Goal: Task Accomplishment & Management: Manage account settings

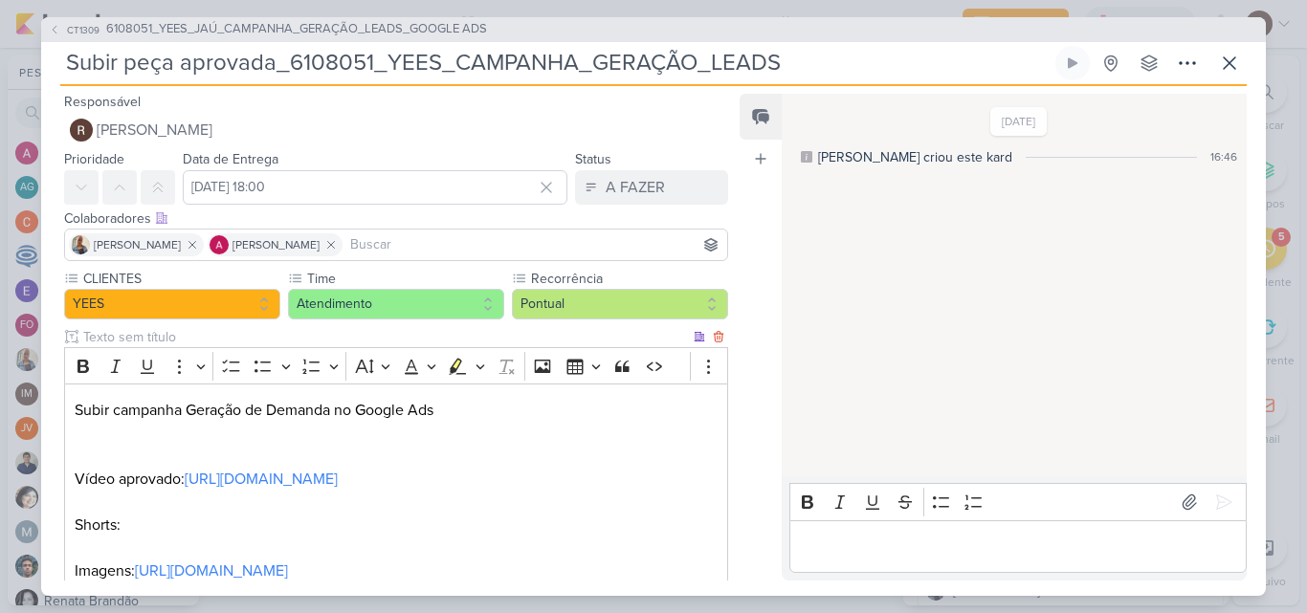
scroll to position [96, 0]
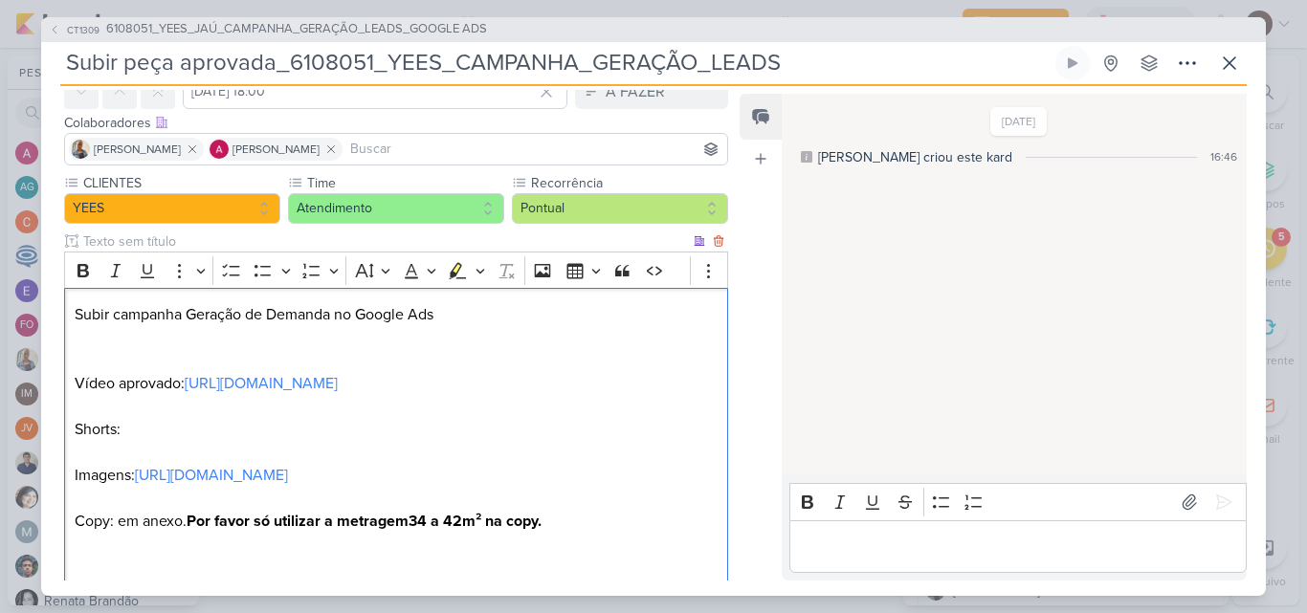
click at [207, 334] on p "Subir campanha Geração de Demanda no Google Ads" at bounding box center [396, 326] width 643 height 46
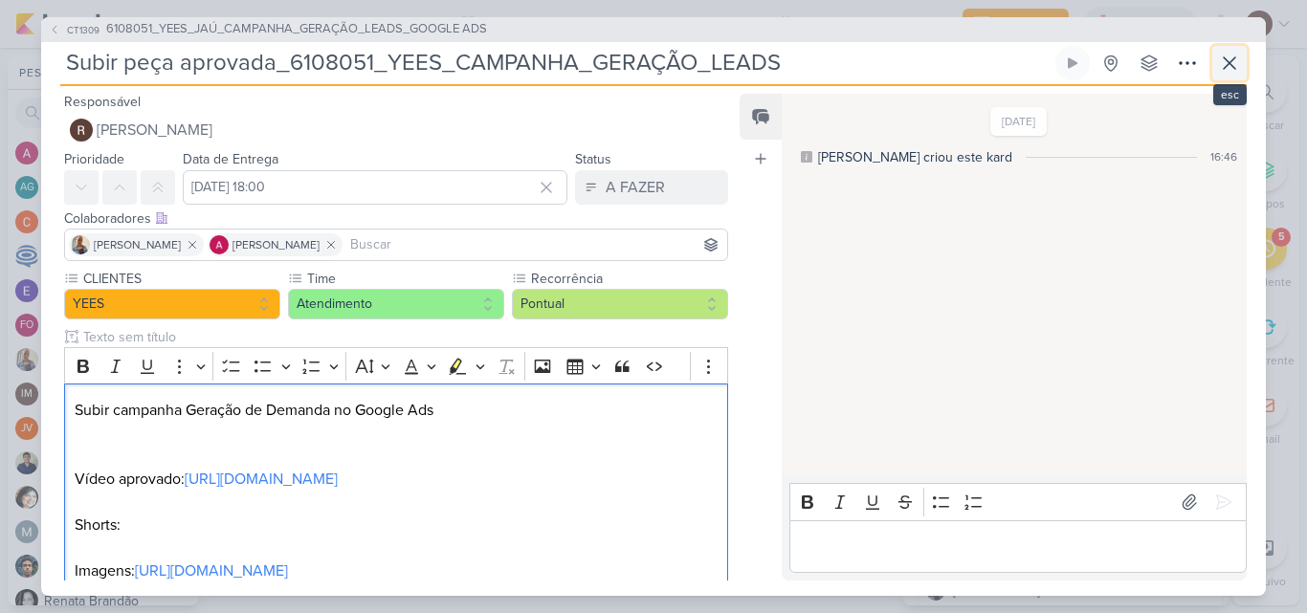
click at [1229, 72] on icon at bounding box center [1229, 63] width 23 height 23
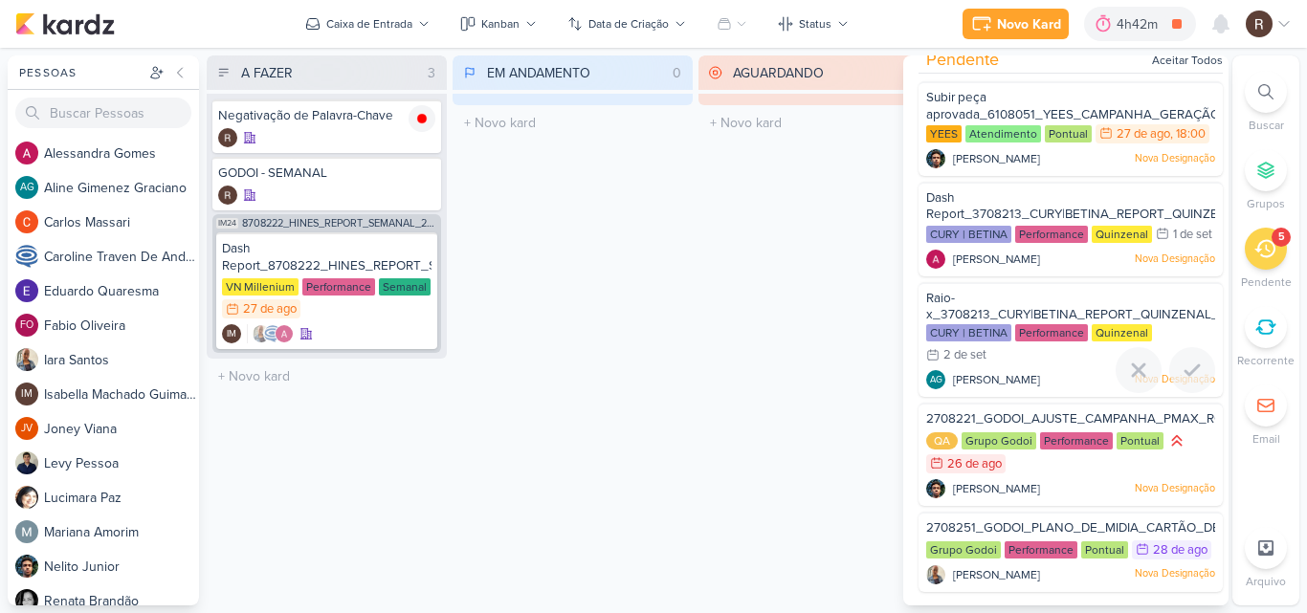
scroll to position [58, 0]
click at [1034, 434] on div "QA Grupo Godoi Performance Pontual 26/8" at bounding box center [1070, 453] width 289 height 44
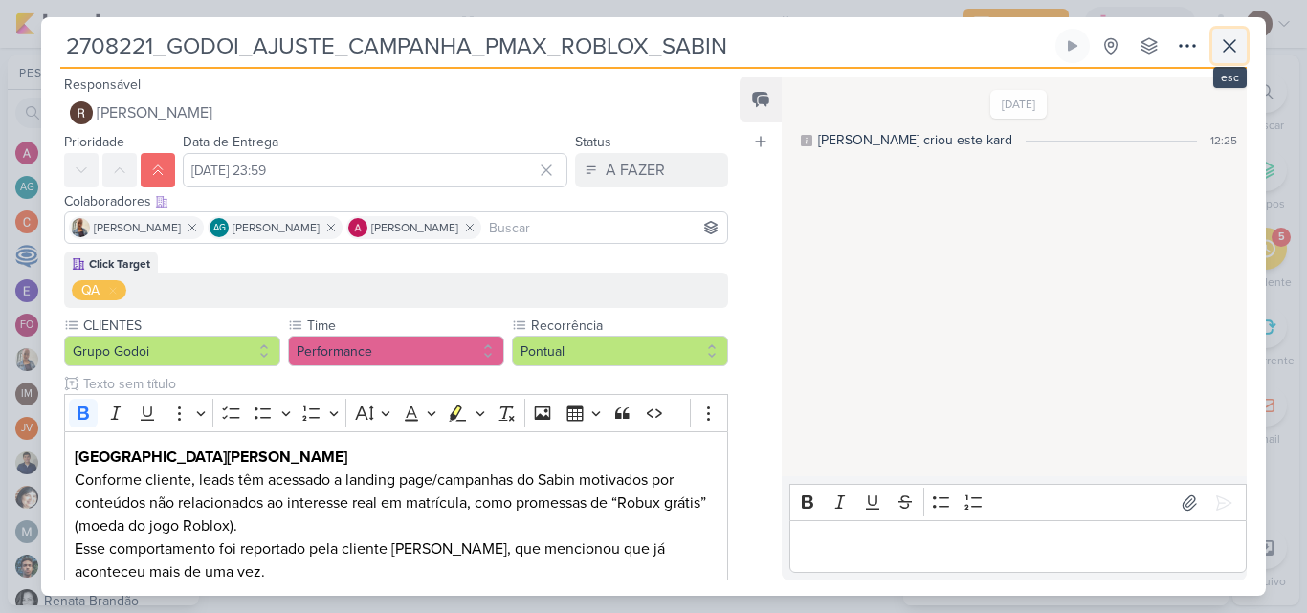
click at [1224, 55] on icon at bounding box center [1229, 45] width 23 height 23
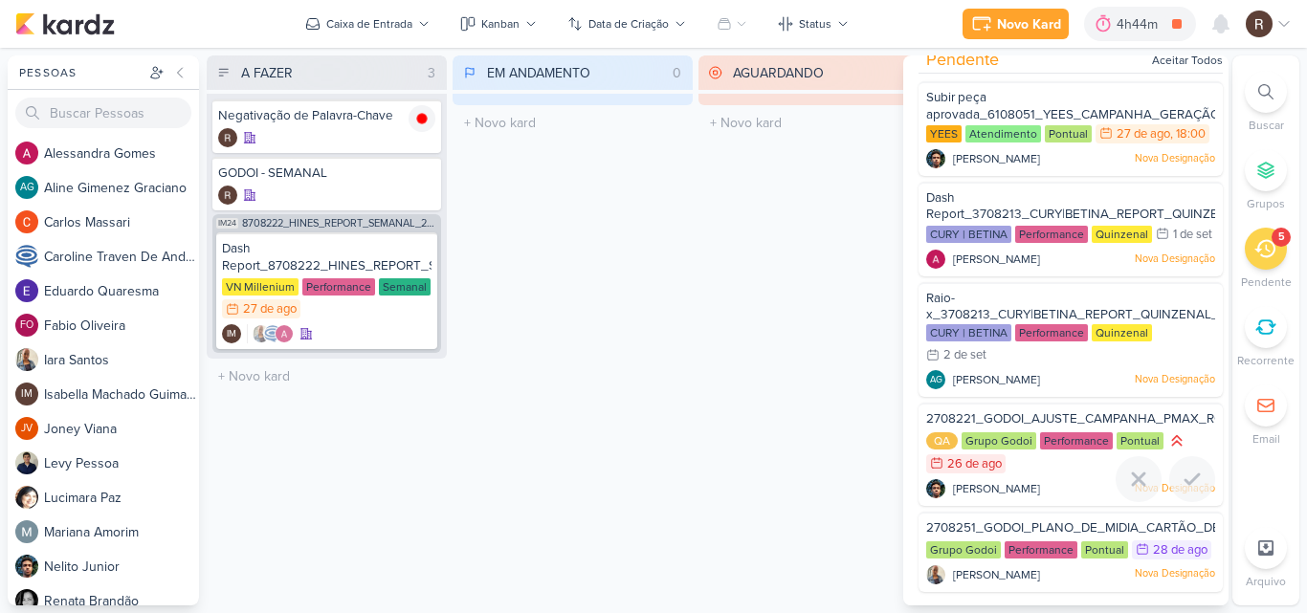
scroll to position [0, 0]
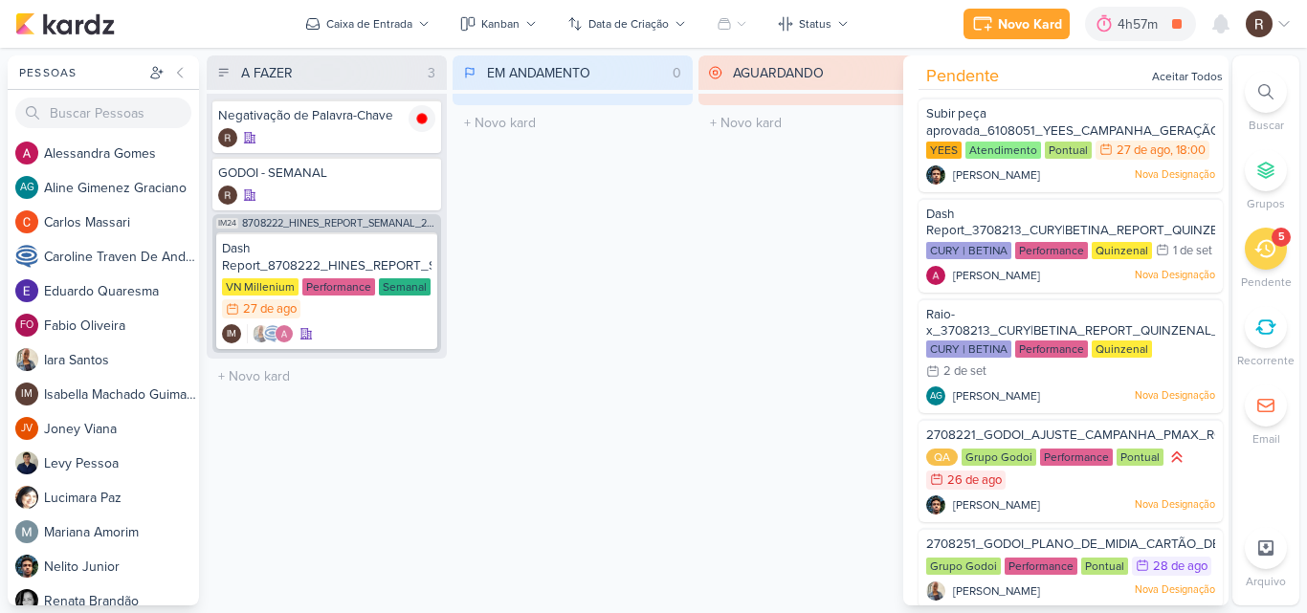
click at [682, 283] on div "EM ANDAMENTO 0 Mover Para Esquerda Mover Para Direita [GEOGRAPHIC_DATA] O títul…" at bounding box center [572, 330] width 240 height 550
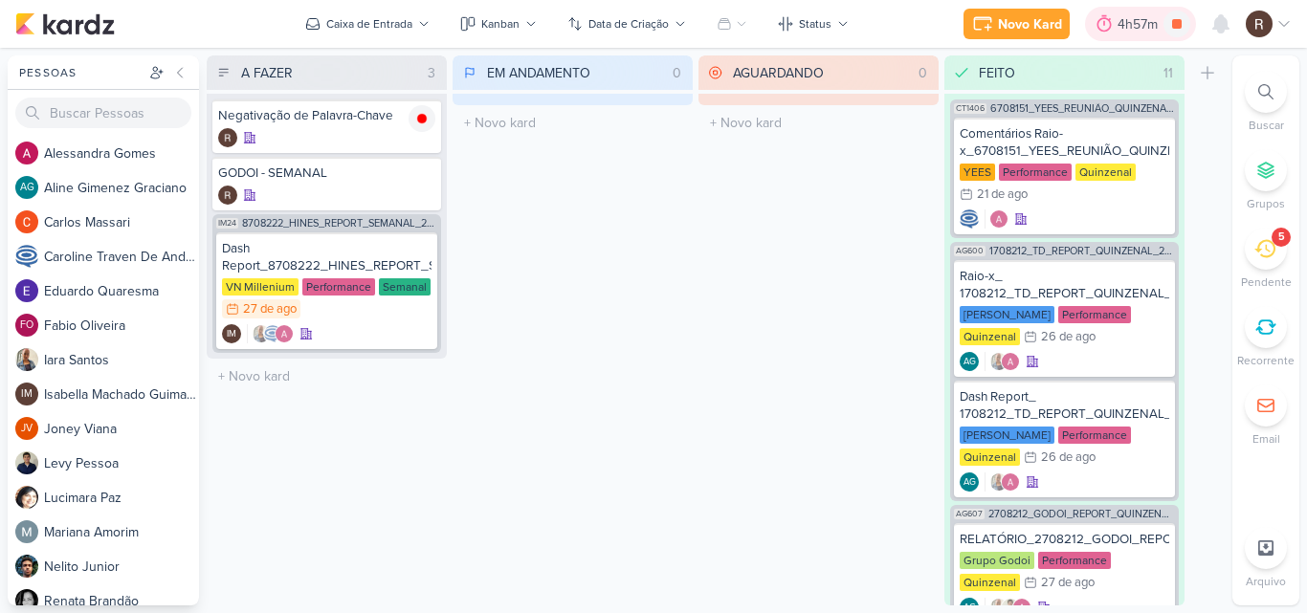
click at [1131, 25] on div "4h57m" at bounding box center [1140, 24] width 46 height 20
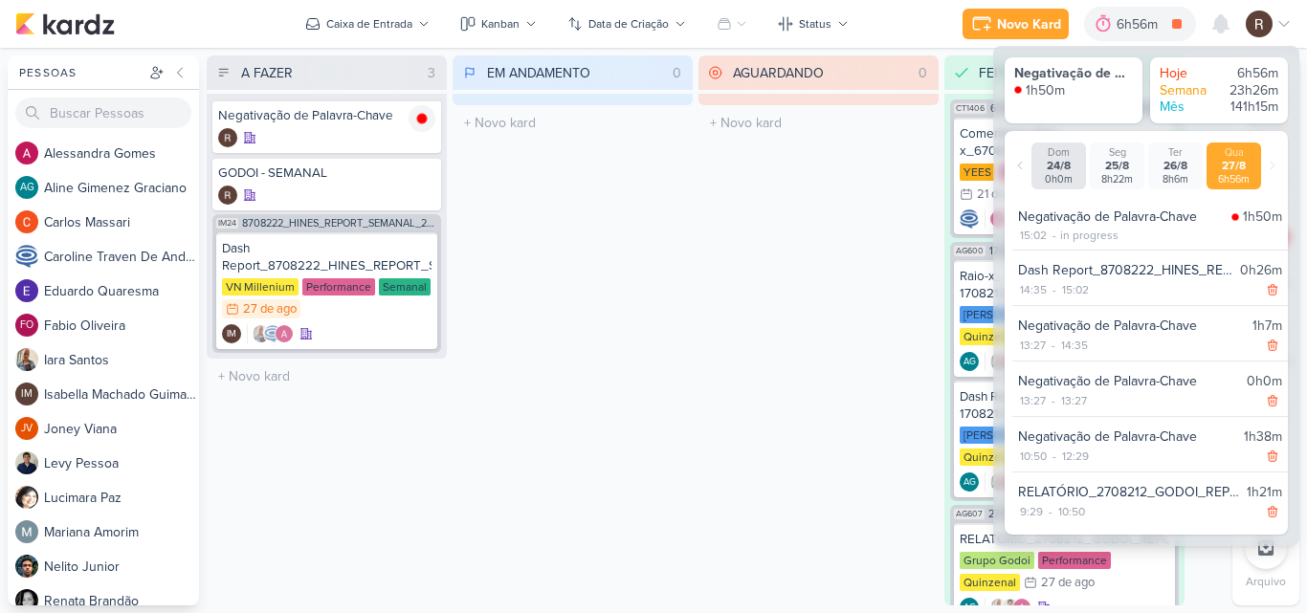
click at [815, 258] on div "AGUARDANDO 0 Mover Para Esquerda Mover Para Direita [GEOGRAPHIC_DATA] O título …" at bounding box center [818, 330] width 240 height 550
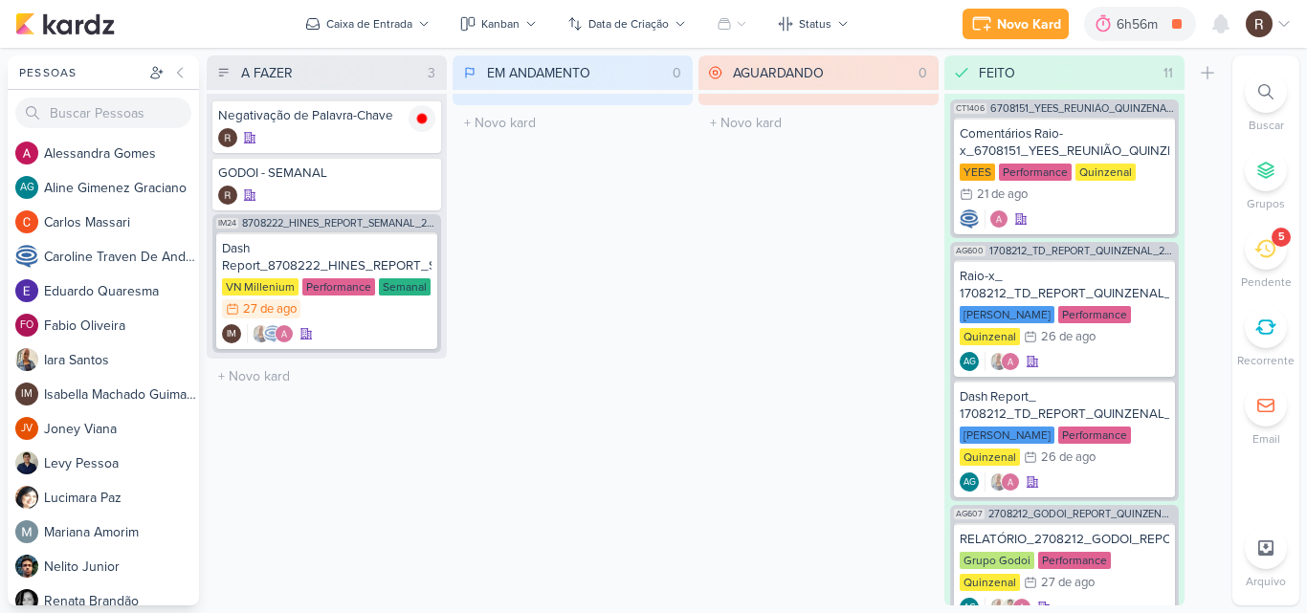
click at [1256, 252] on icon at bounding box center [1264, 248] width 21 height 21
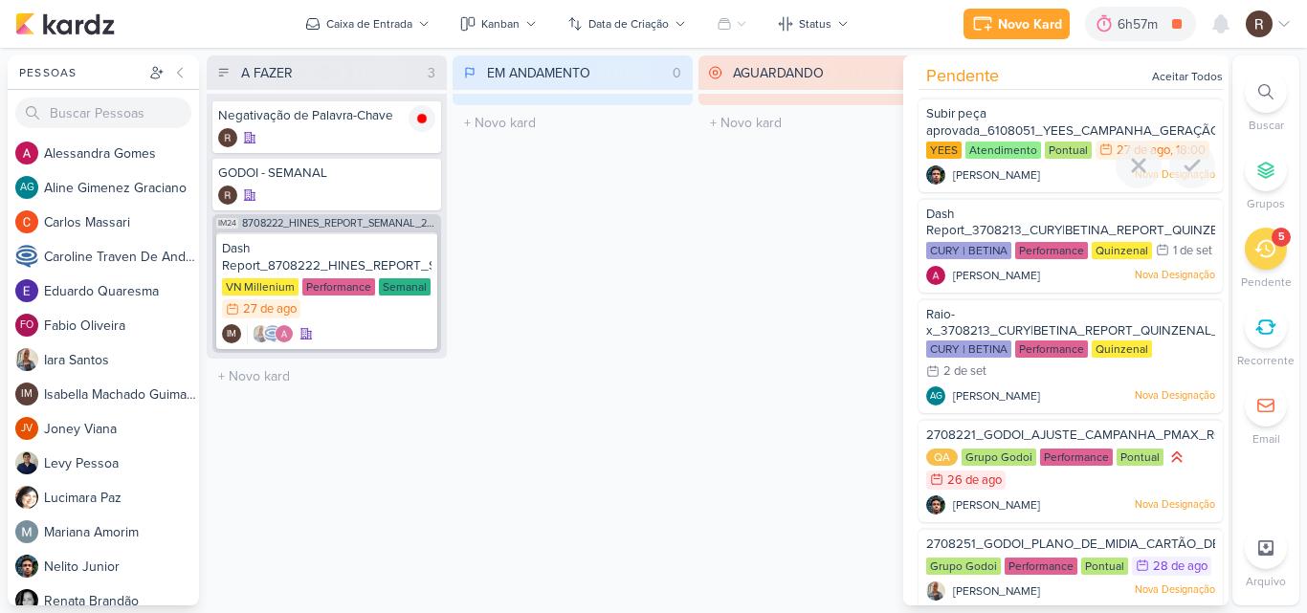
scroll to position [58, 0]
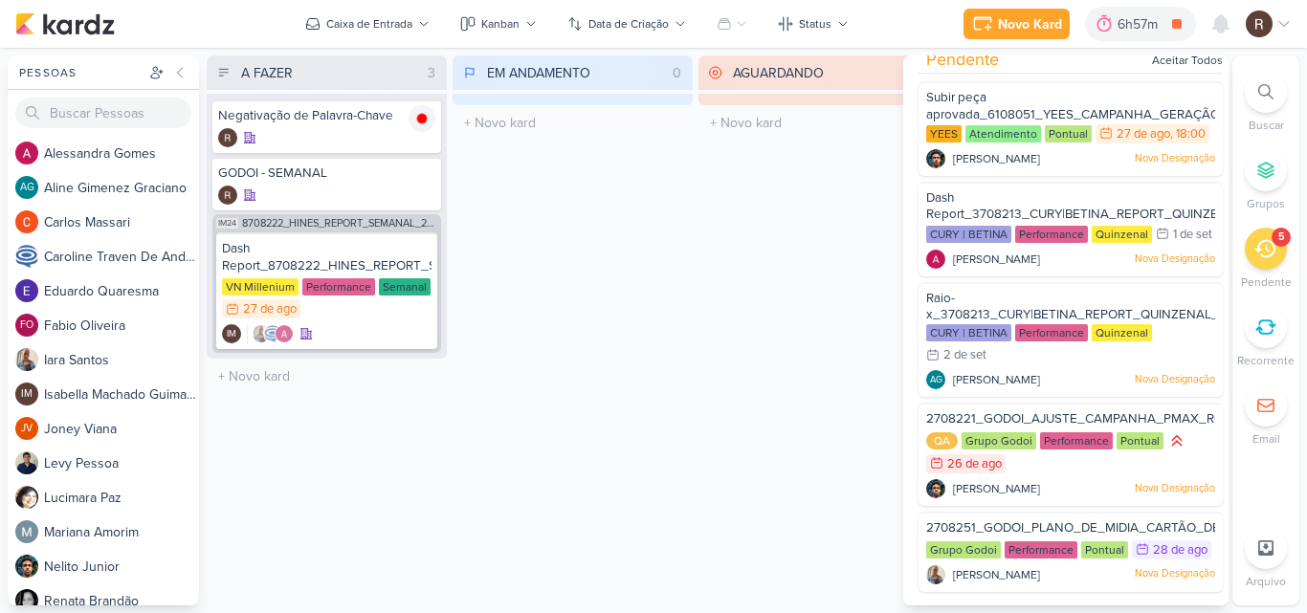
click at [587, 245] on div "EM ANDAMENTO 0 Mover Para Esquerda Mover Para Direita [GEOGRAPHIC_DATA] O títul…" at bounding box center [572, 330] width 240 height 550
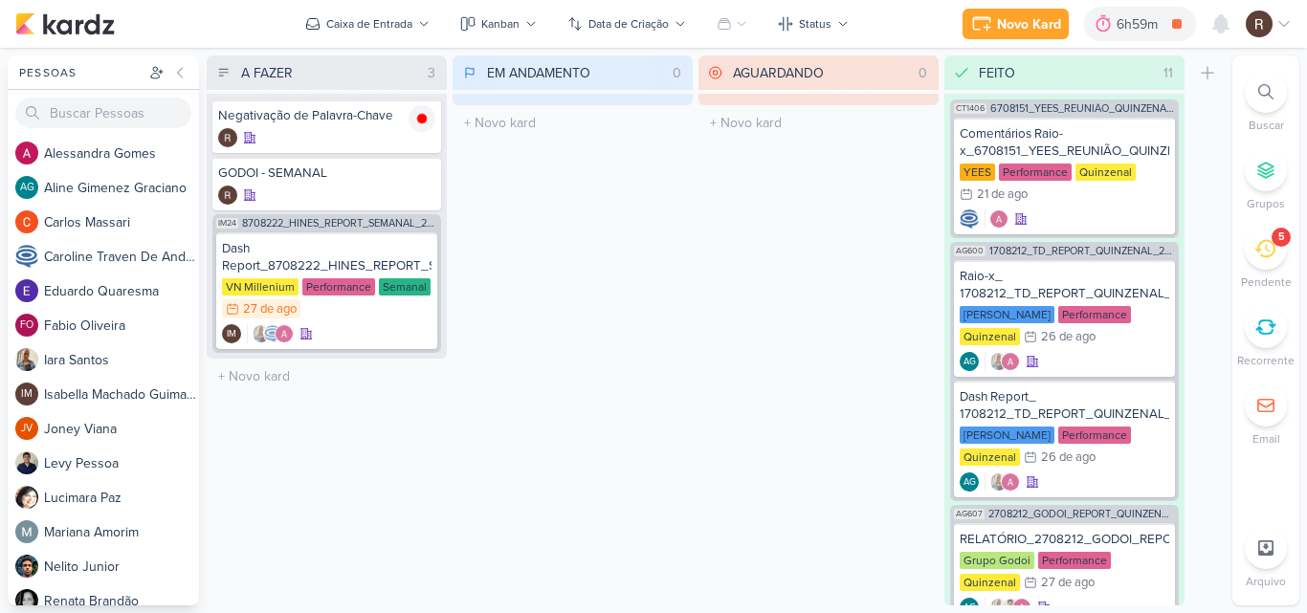
click at [1263, 253] on icon at bounding box center [1264, 248] width 21 height 21
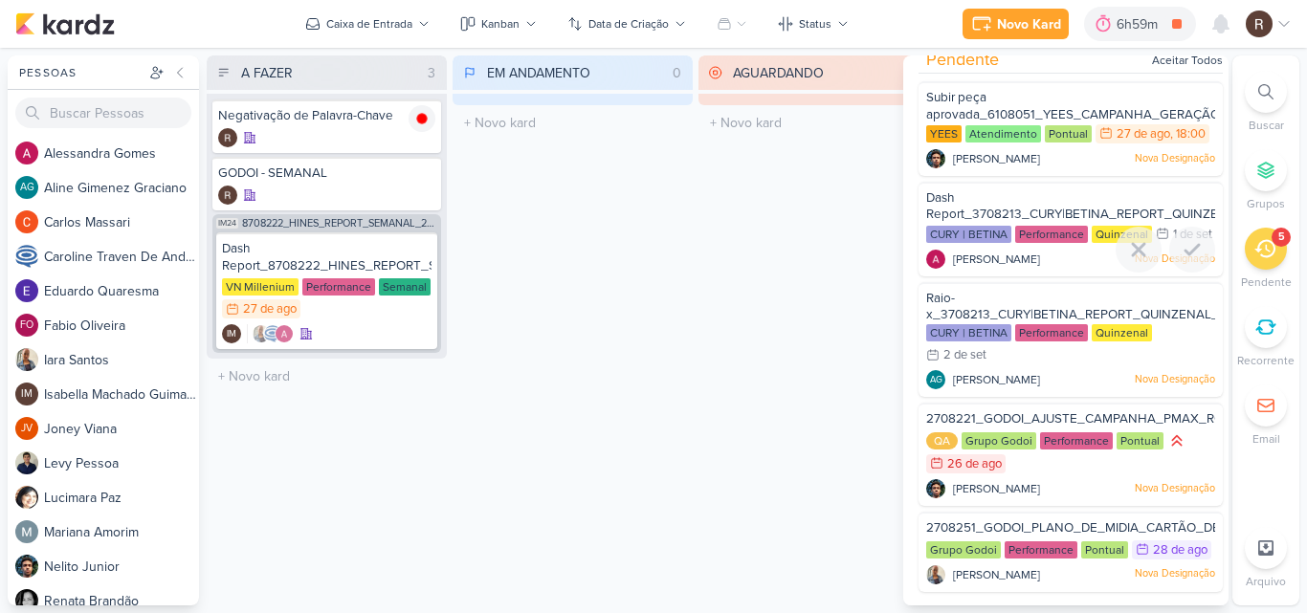
click at [1028, 190] on span "Dash Report_3708213_CURY|BETINA_REPORT_QUINZENAL_03.09" at bounding box center [1105, 206] width 358 height 33
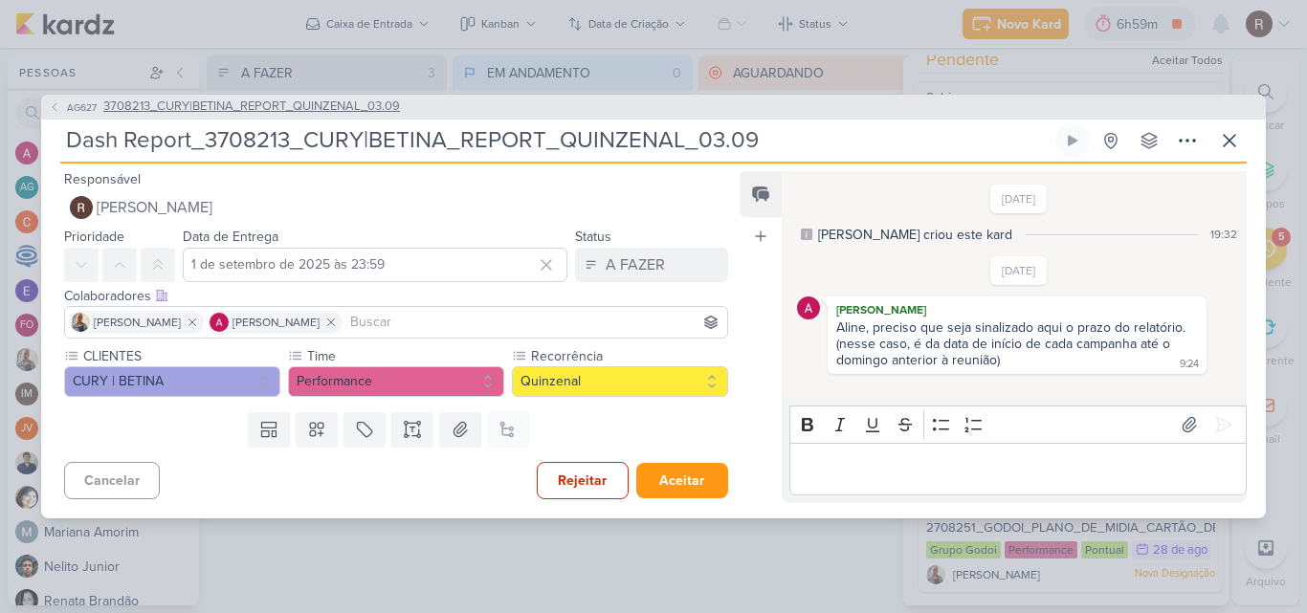
click at [375, 100] on span "3708213_CURY|BETINA_REPORT_QUINZENAL_03.09" at bounding box center [251, 107] width 297 height 19
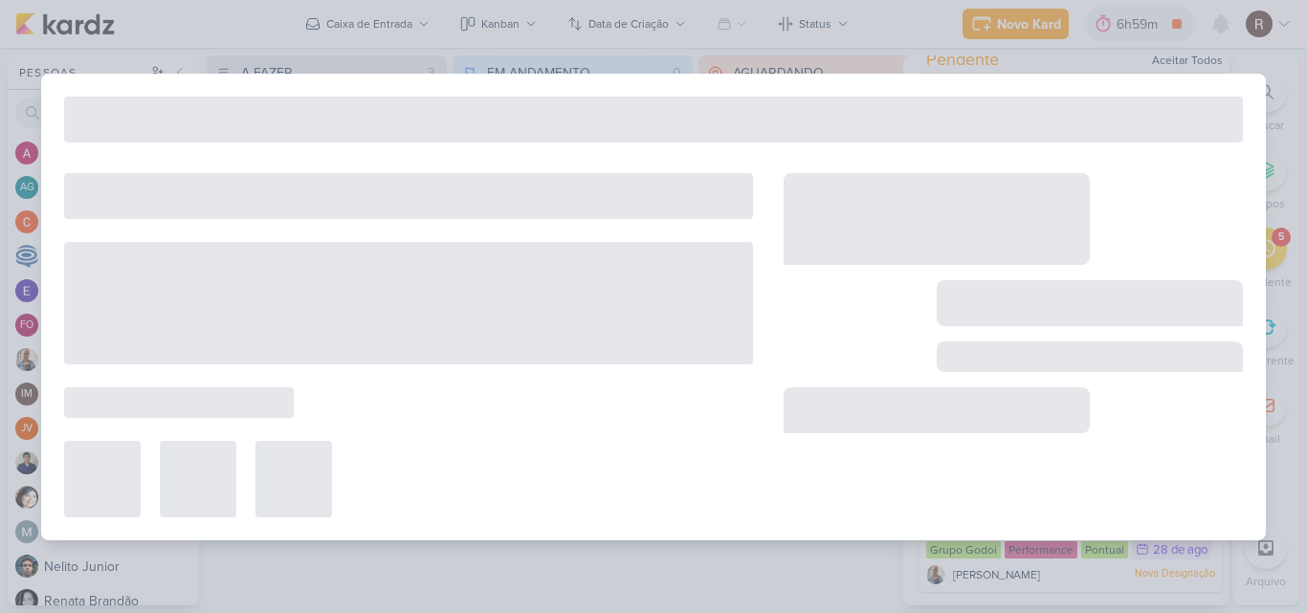
type input "3708213_CURY|BETINA_REPORT_QUINZENAL_03.09"
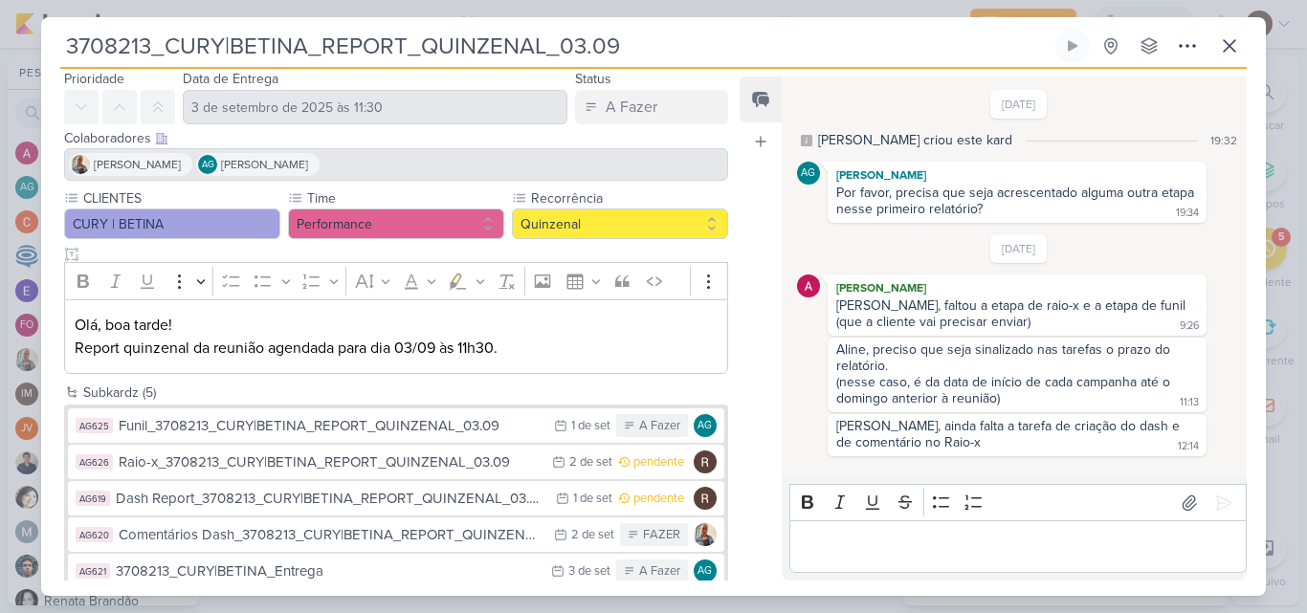
scroll to position [94, 0]
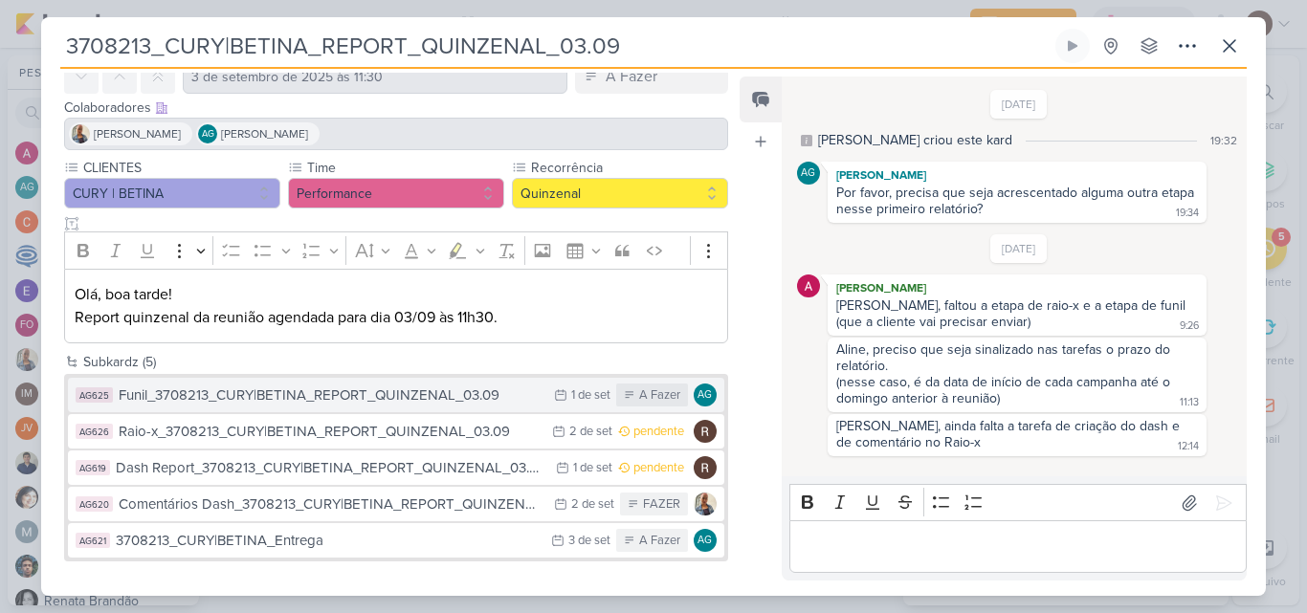
click at [481, 384] on button "AG625 Funil_3708213_CURY|BETINA_REPORT_QUINZENAL_03.09 [DATE] [DATE] A Fazer AG" at bounding box center [396, 395] width 656 height 34
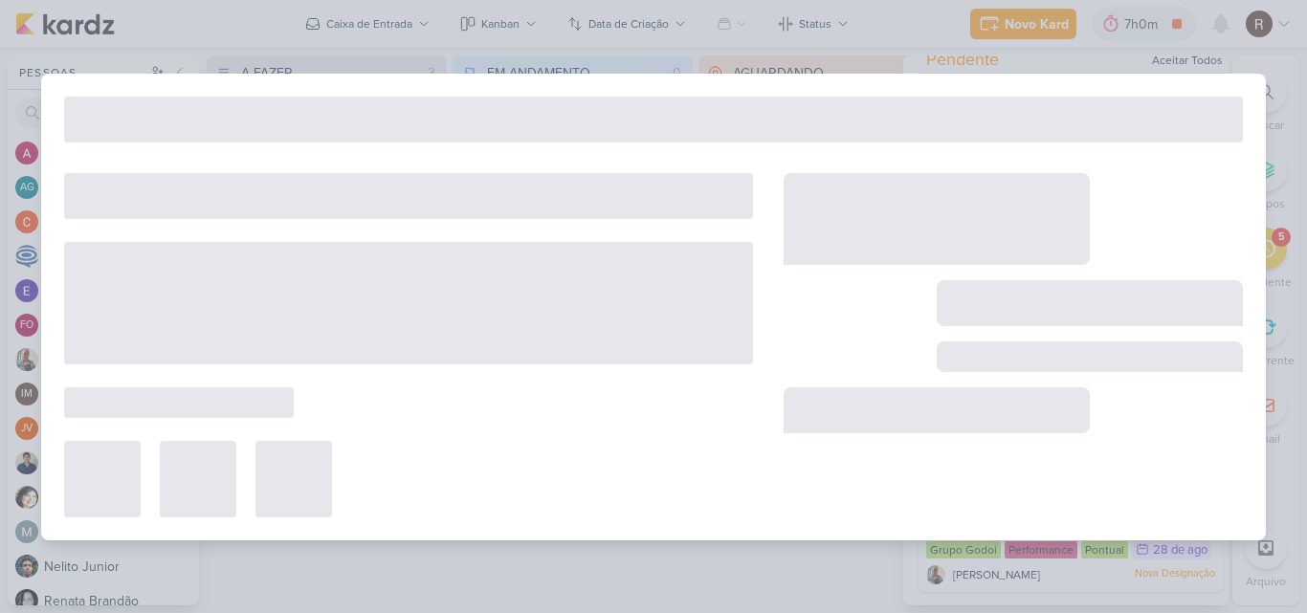
type input "Funil_3708213_CURY|BETINA_REPORT_QUINZENAL_03.09"
type input "1 de setembro de 2025 às 23:59"
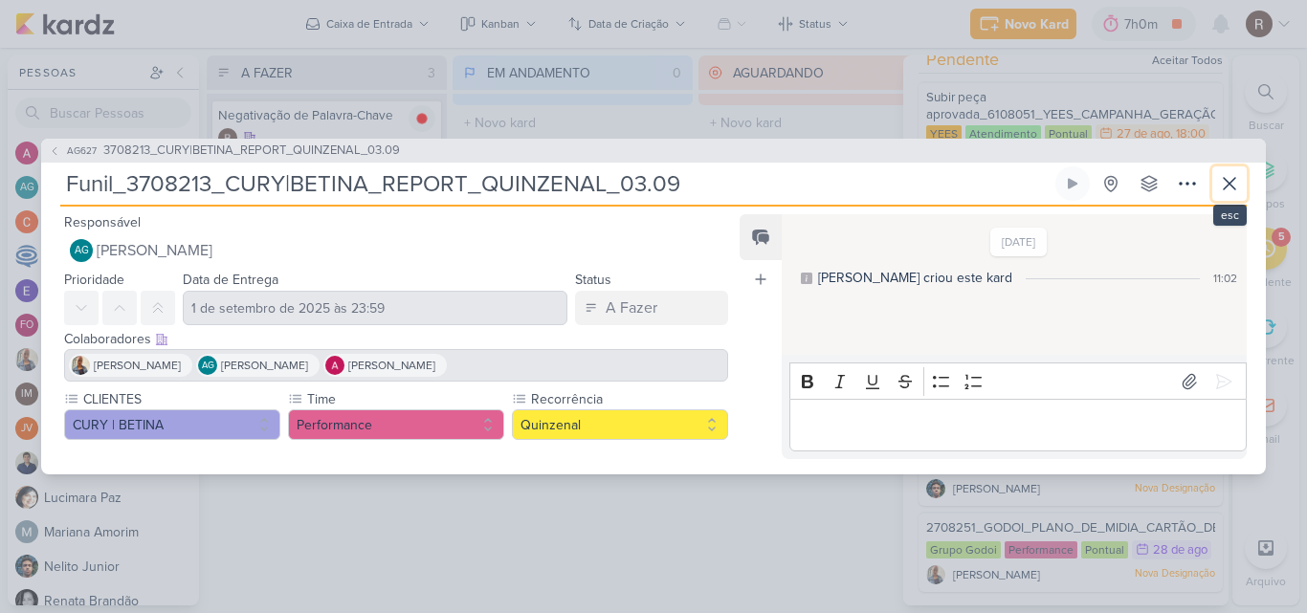
click at [1236, 177] on icon at bounding box center [1229, 183] width 23 height 23
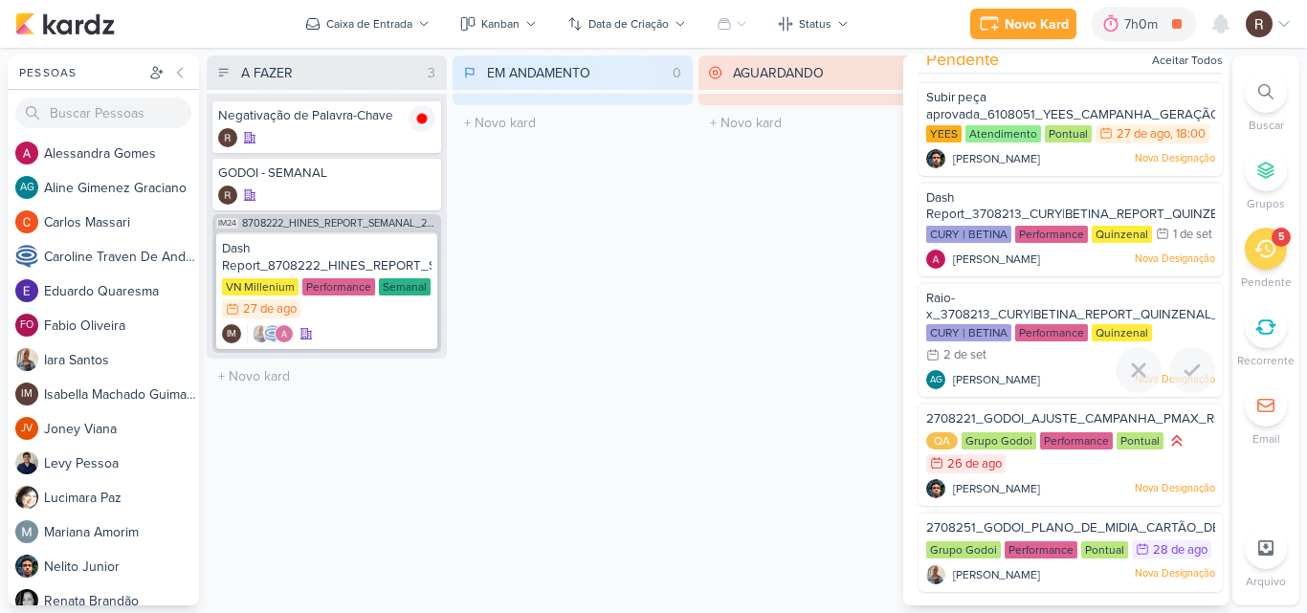
click at [1005, 294] on span "Raio-x_3708213_CURY|BETINA_REPORT_QUINZENAL_03.09" at bounding box center [1089, 307] width 326 height 33
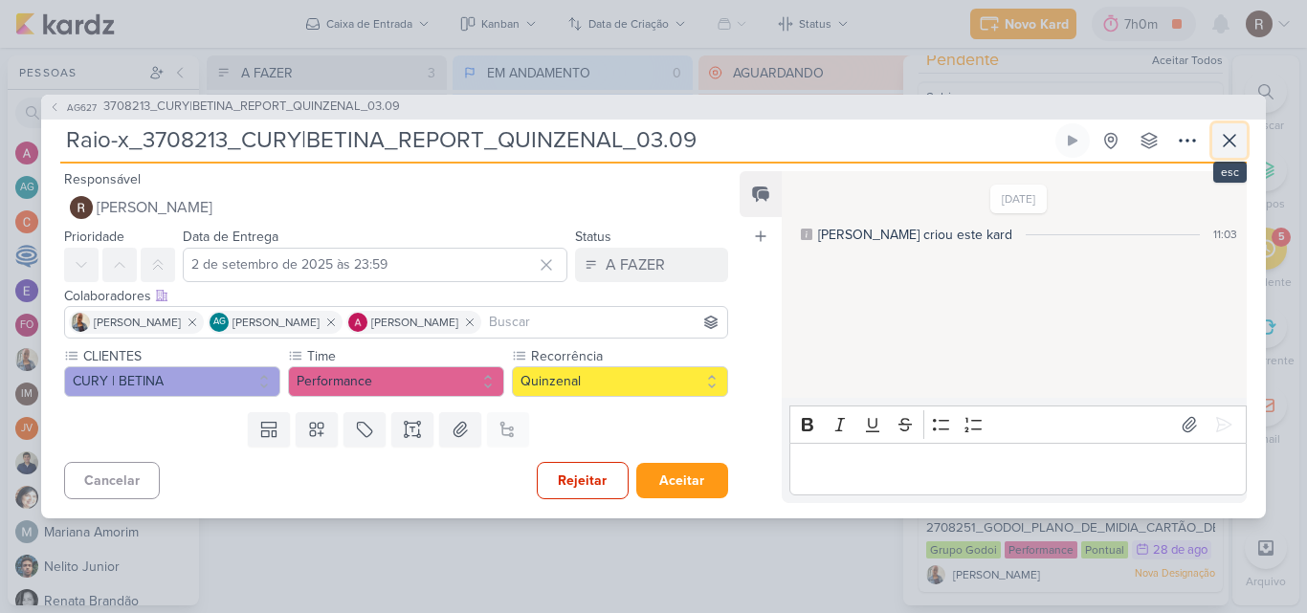
click at [1224, 153] on button at bounding box center [1229, 140] width 34 height 34
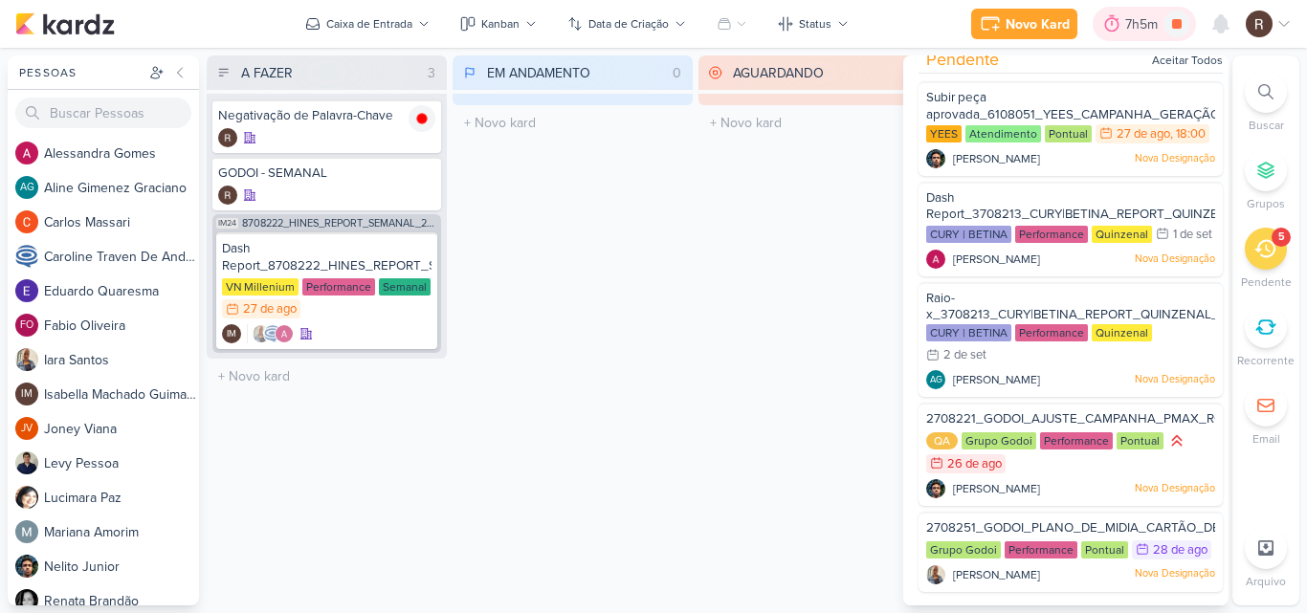
click at [1131, 22] on div "7h5m" at bounding box center [1144, 24] width 38 height 20
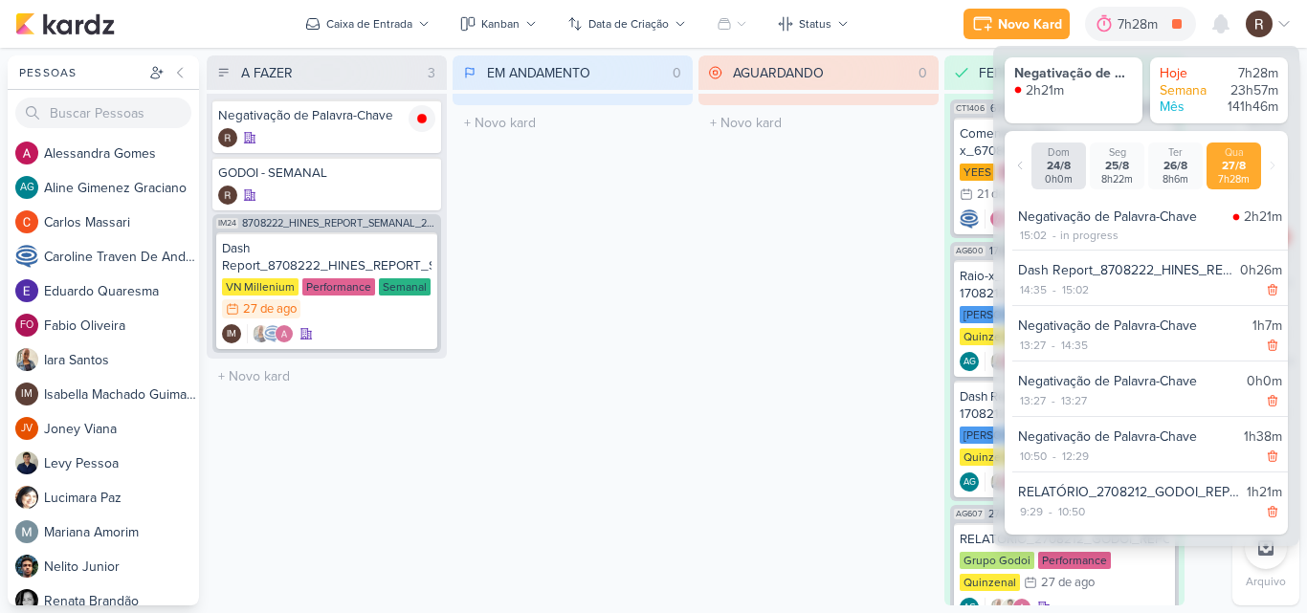
click at [750, 249] on div "AGUARDANDO 0 Mover Para Esquerda Mover Para Direita [GEOGRAPHIC_DATA] O título …" at bounding box center [818, 330] width 240 height 550
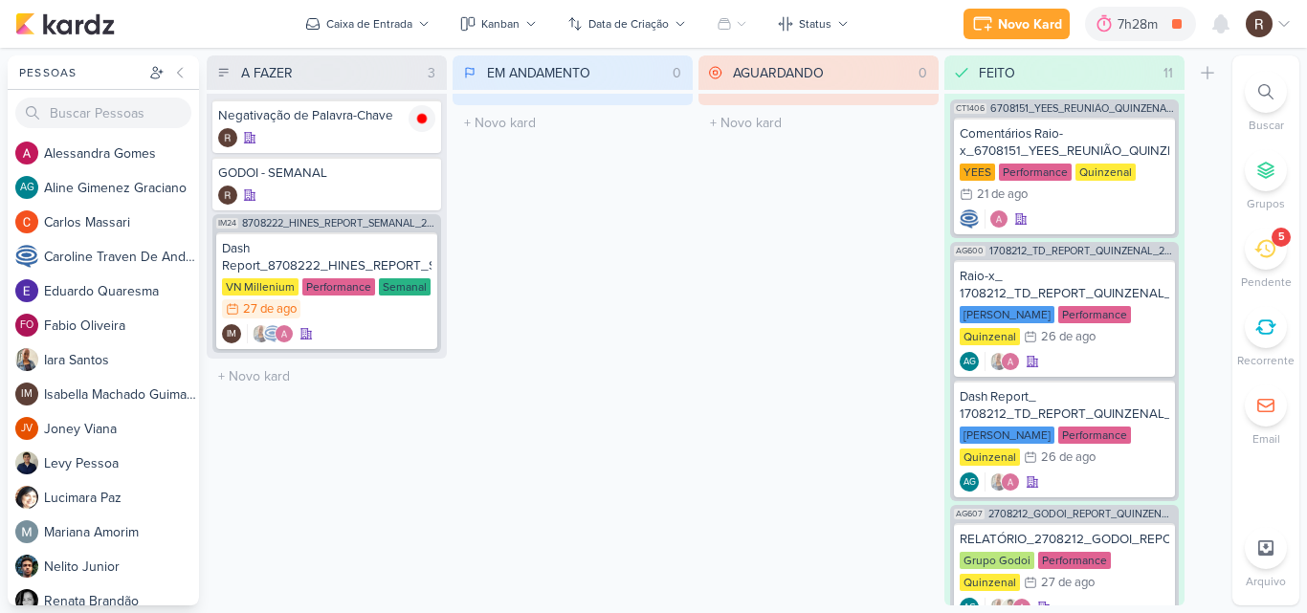
click at [1263, 245] on icon at bounding box center [1264, 248] width 21 height 21
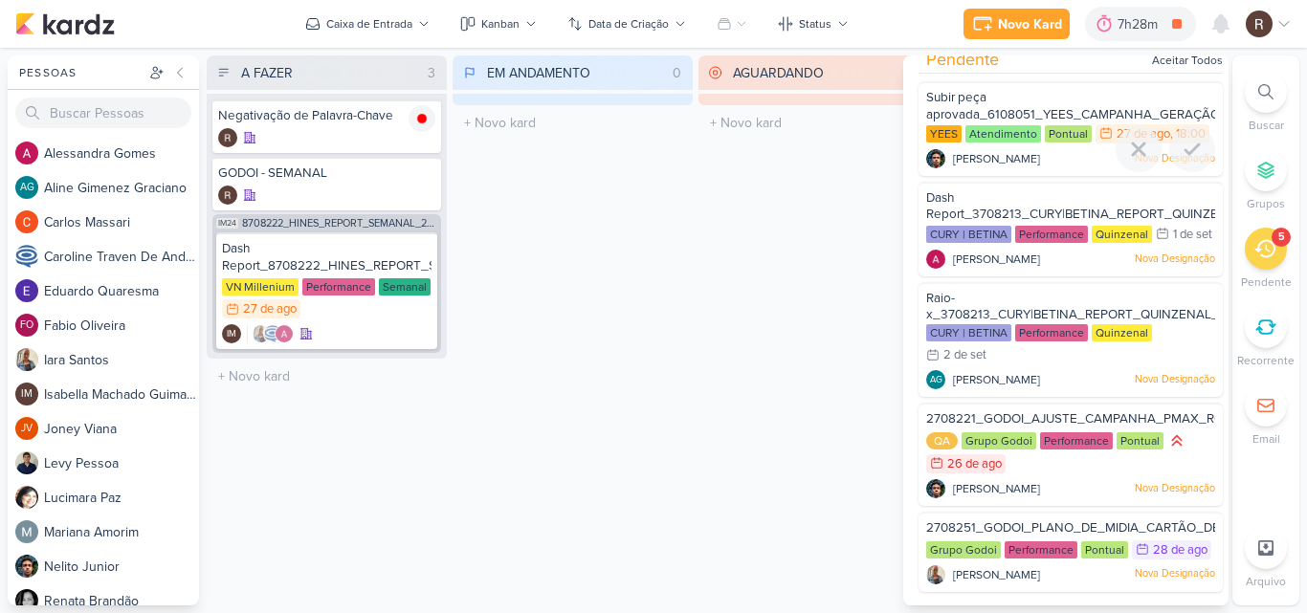
scroll to position [0, 0]
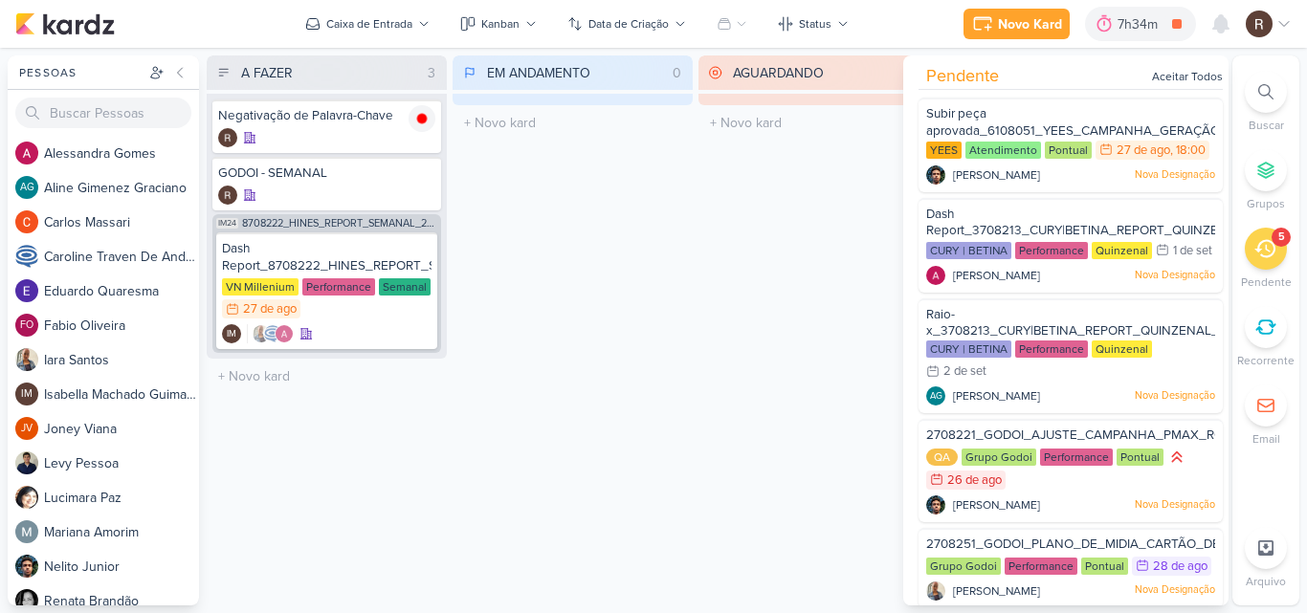
click at [680, 276] on div "EM ANDAMENTO 0 Mover Para Esquerda Mover Para Direita [GEOGRAPHIC_DATA] O títul…" at bounding box center [572, 330] width 240 height 550
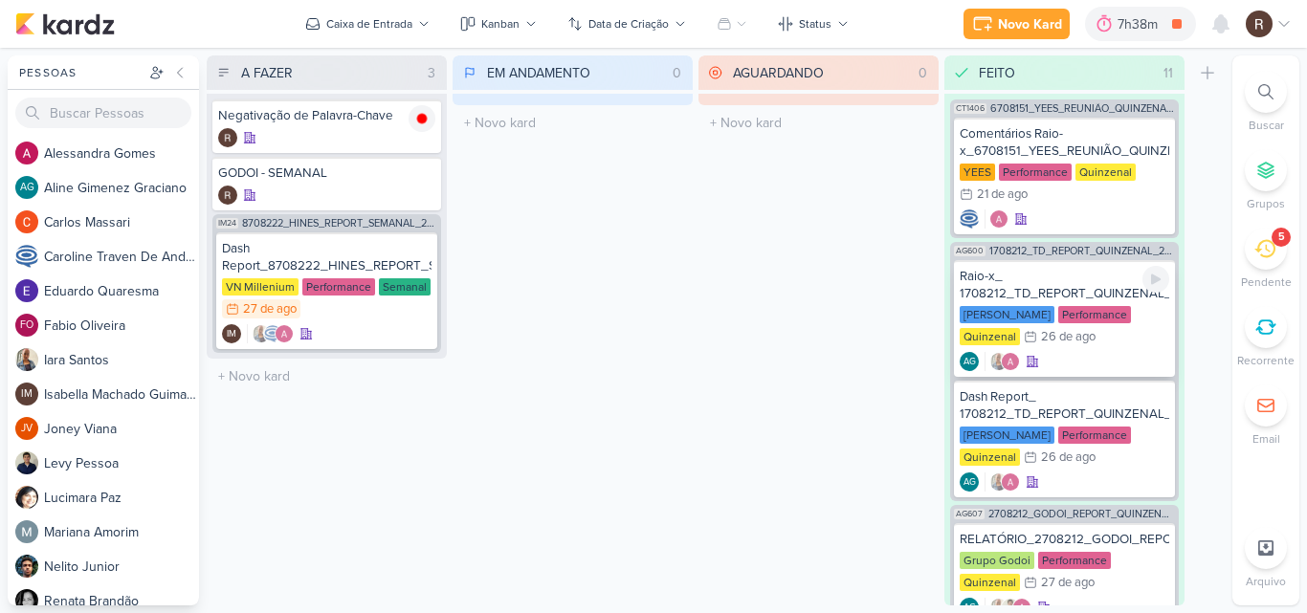
scroll to position [96, 0]
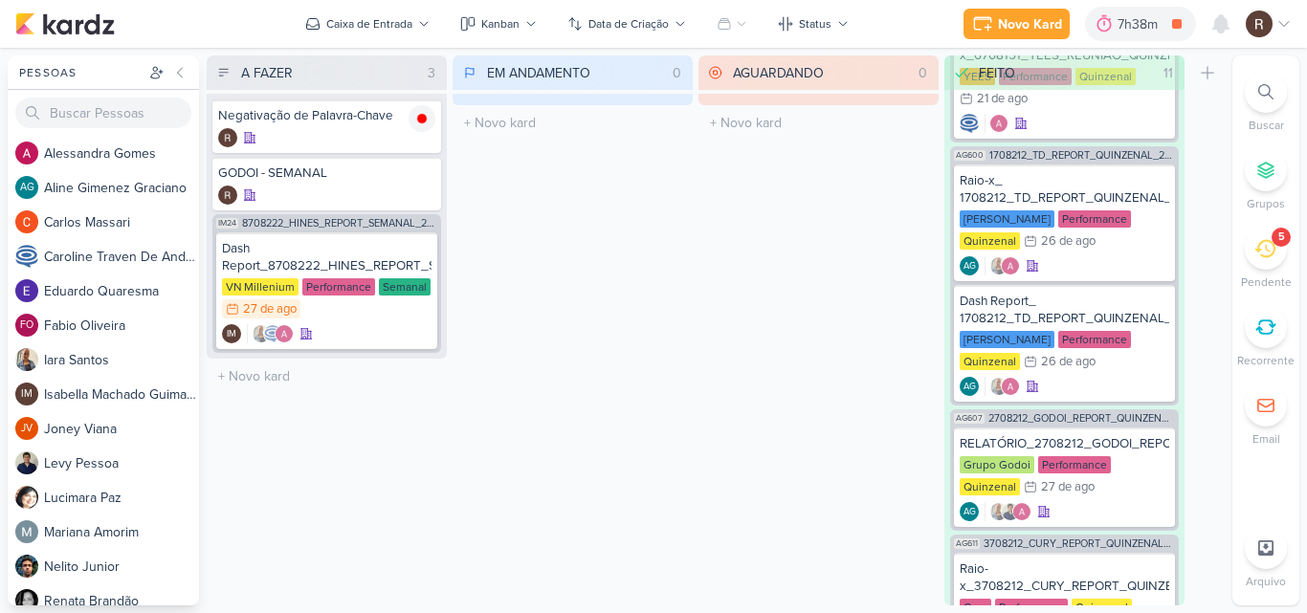
click at [1251, 256] on div "5" at bounding box center [1265, 249] width 42 height 42
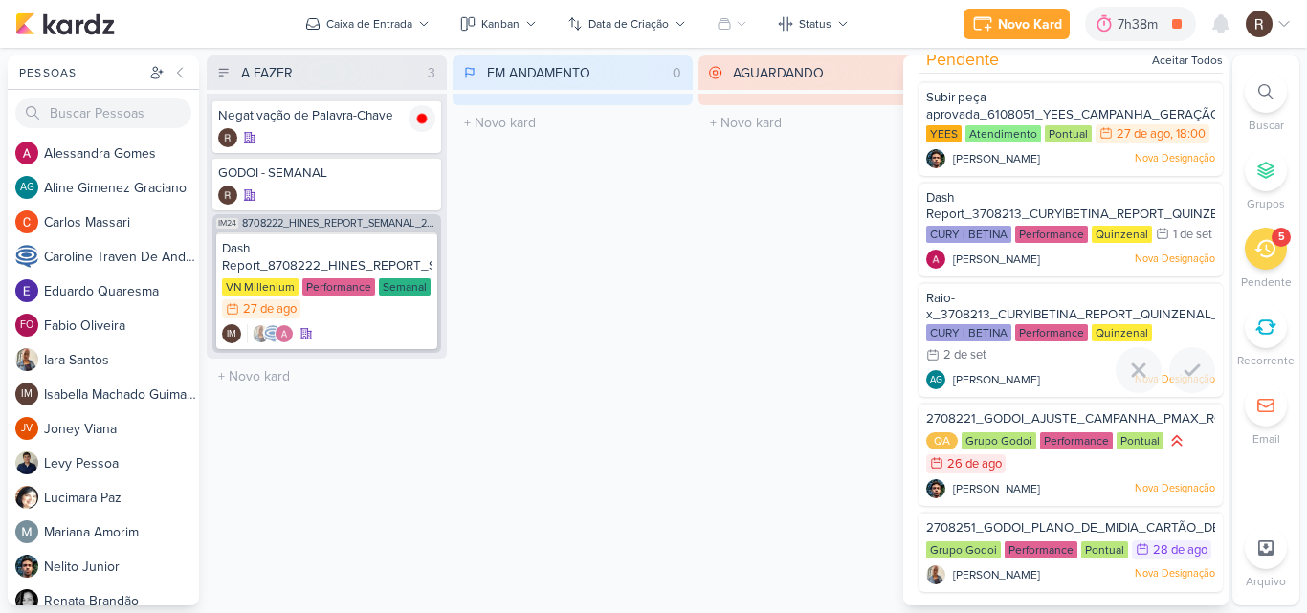
scroll to position [58, 0]
click at [337, 264] on div "Dash Report_8708222_HINES_REPORT_SEMANAL_28.08" at bounding box center [326, 257] width 209 height 34
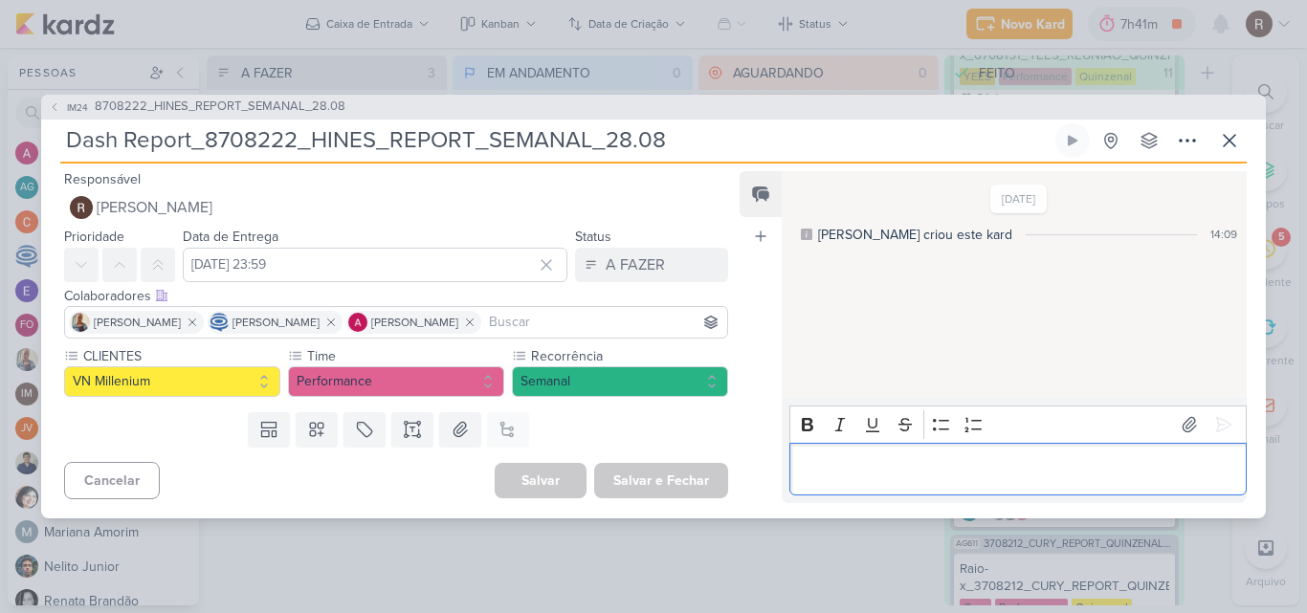
click at [907, 467] on p "Editor editing area: main" at bounding box center [1017, 468] width 437 height 23
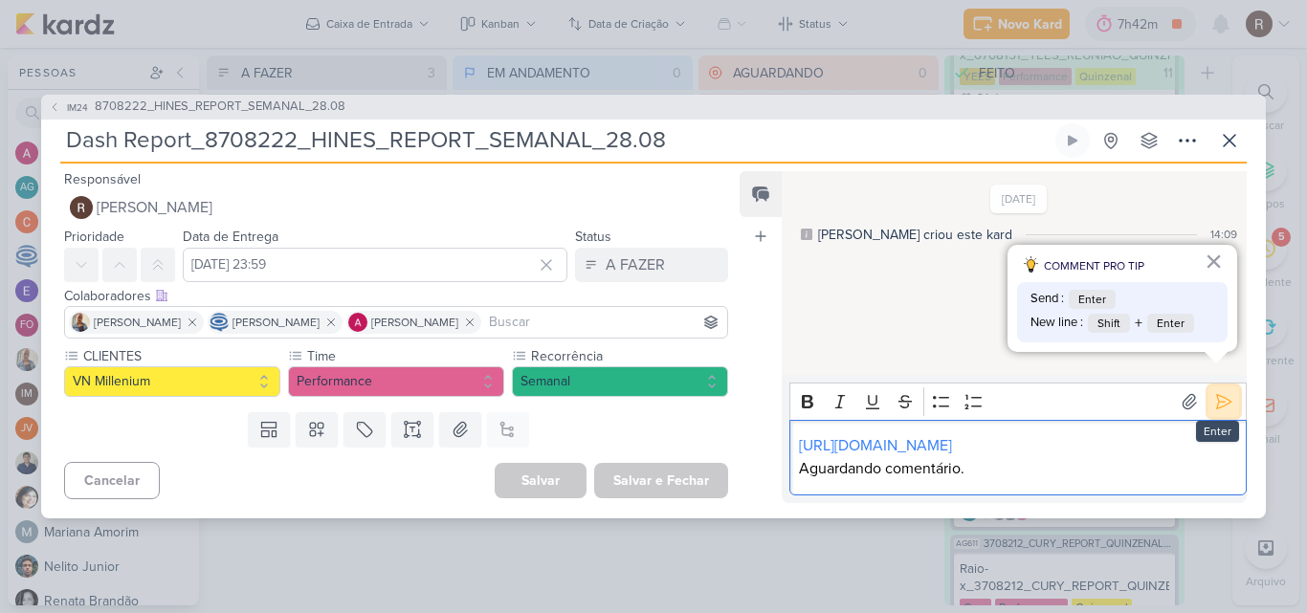
click at [1214, 392] on icon at bounding box center [1223, 401] width 19 height 19
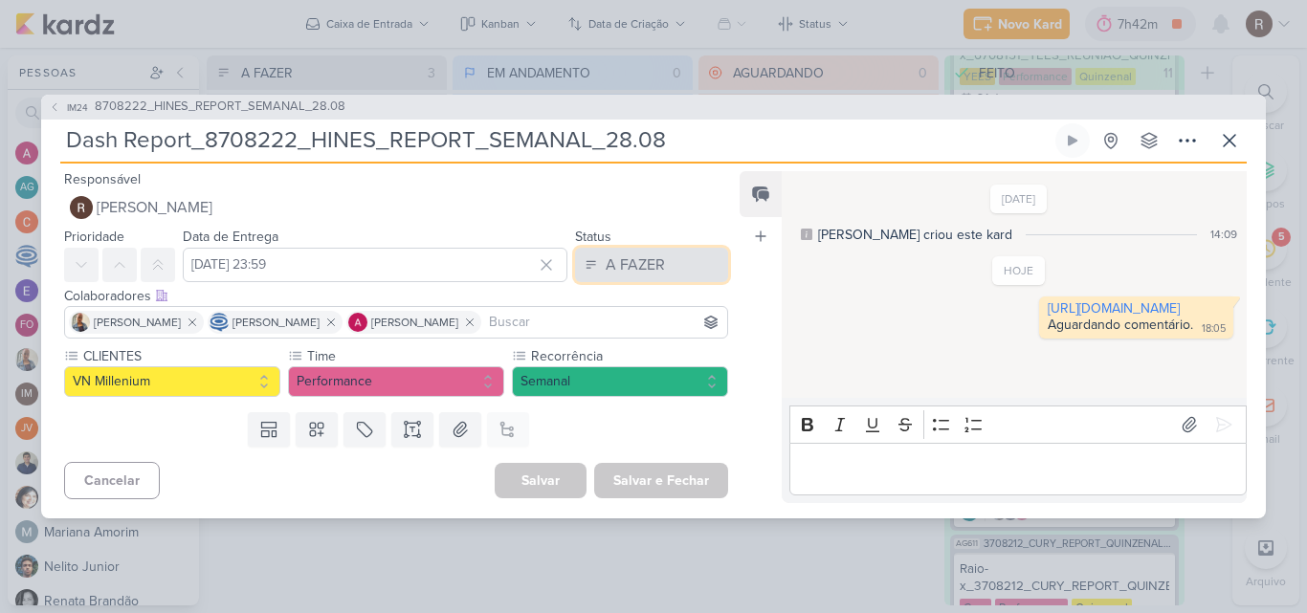
click at [644, 261] on div "A FAZER" at bounding box center [634, 264] width 59 height 23
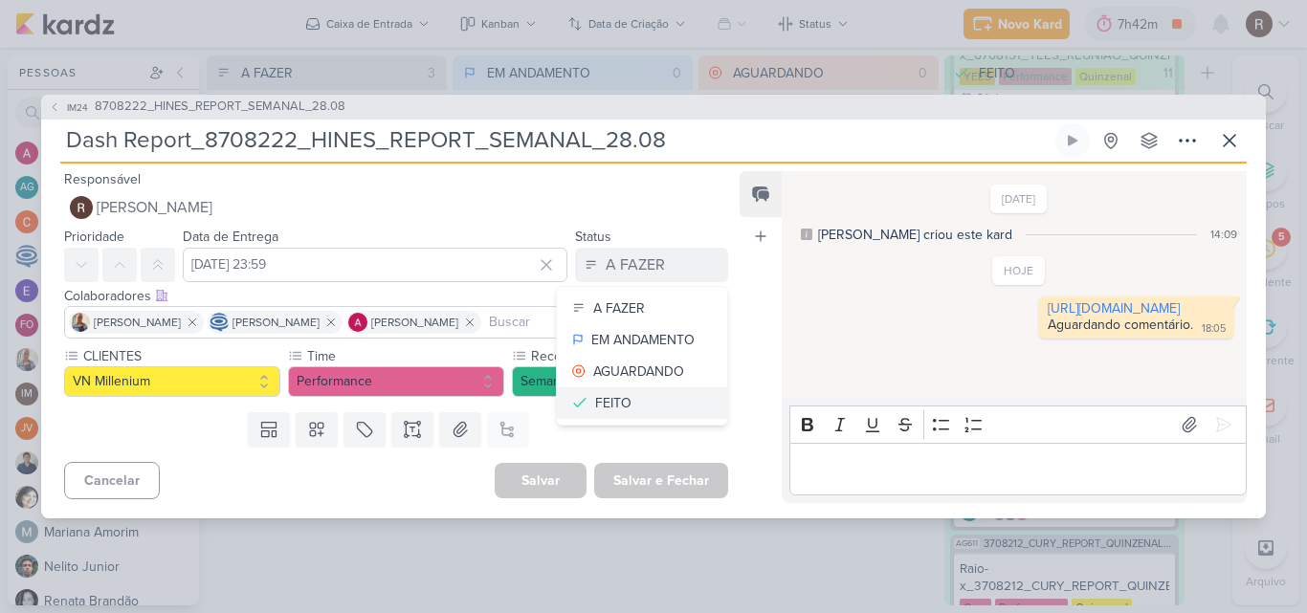
click at [605, 405] on div "FEITO" at bounding box center [613, 403] width 36 height 20
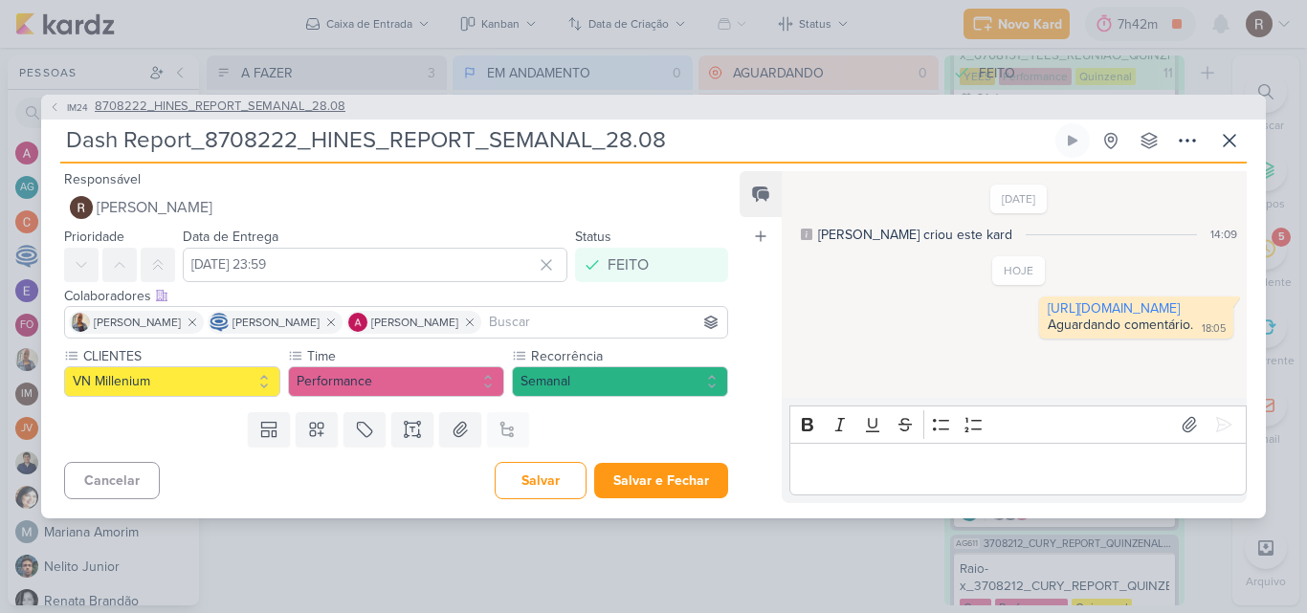
click at [295, 104] on span "8708222_HINES_REPORT_SEMANAL_28.08" at bounding box center [220, 107] width 251 height 19
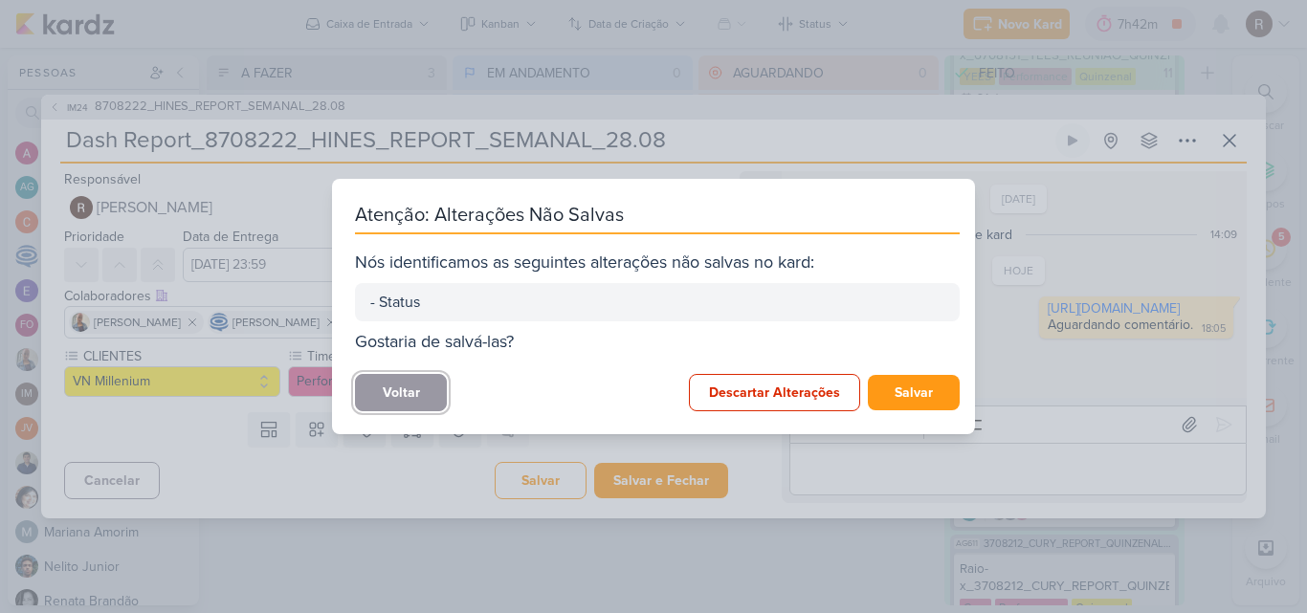
click at [397, 388] on button "Voltar" at bounding box center [401, 392] width 92 height 37
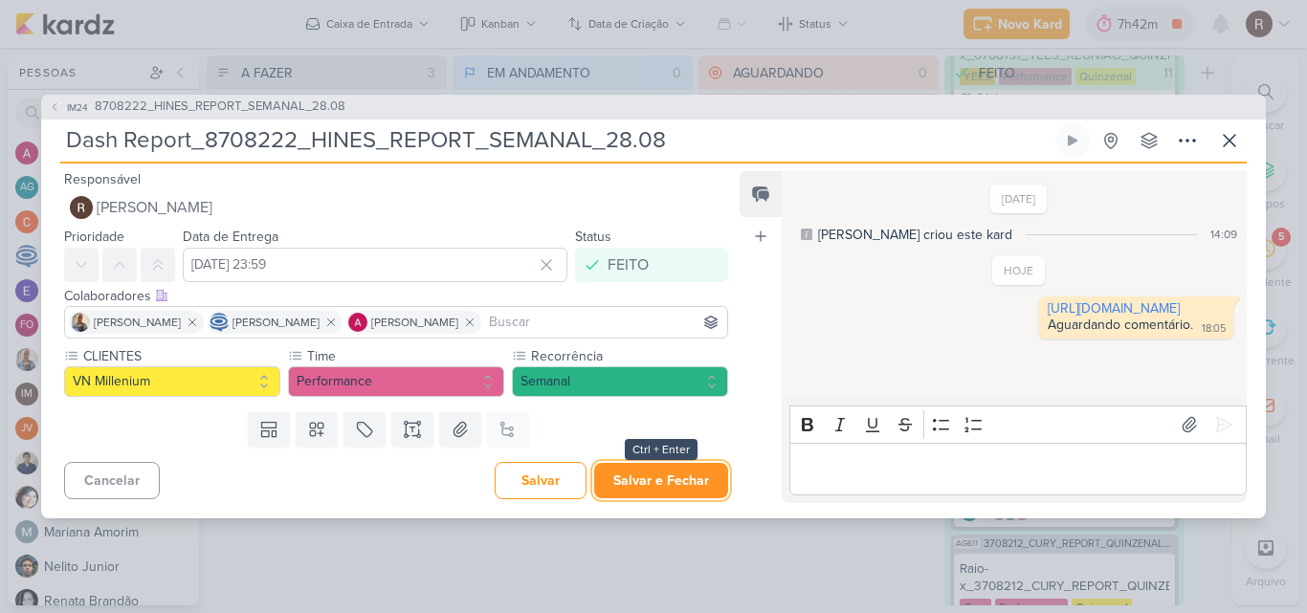
click at [694, 484] on button "Salvar e Fechar" at bounding box center [661, 480] width 134 height 35
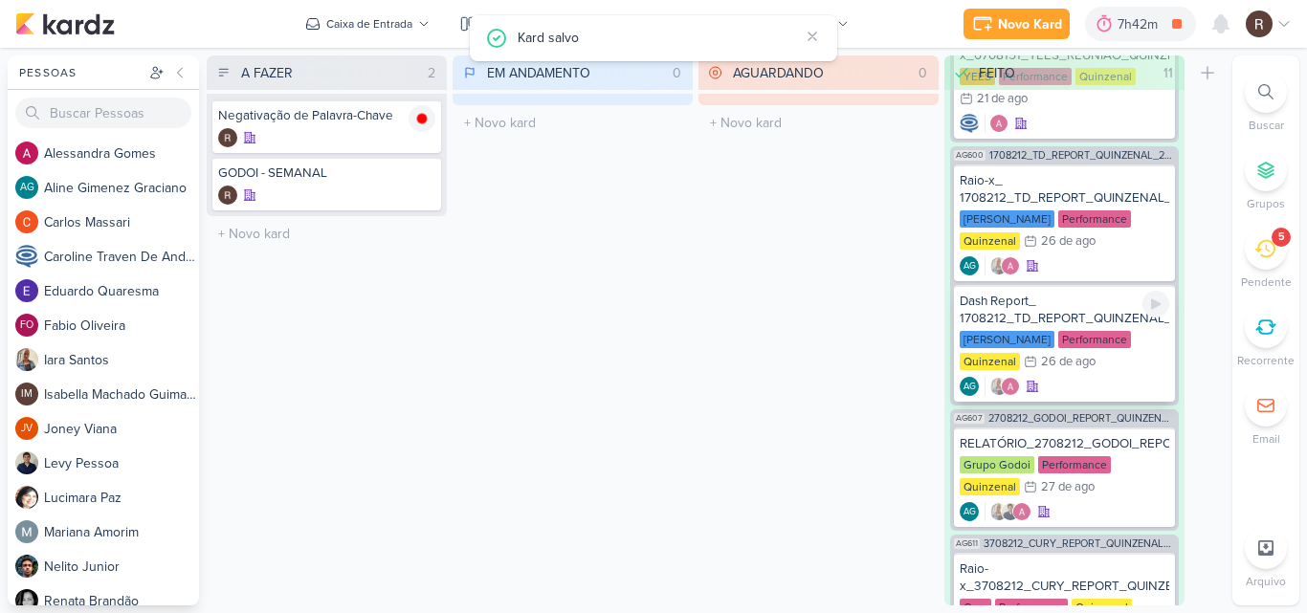
scroll to position [0, 0]
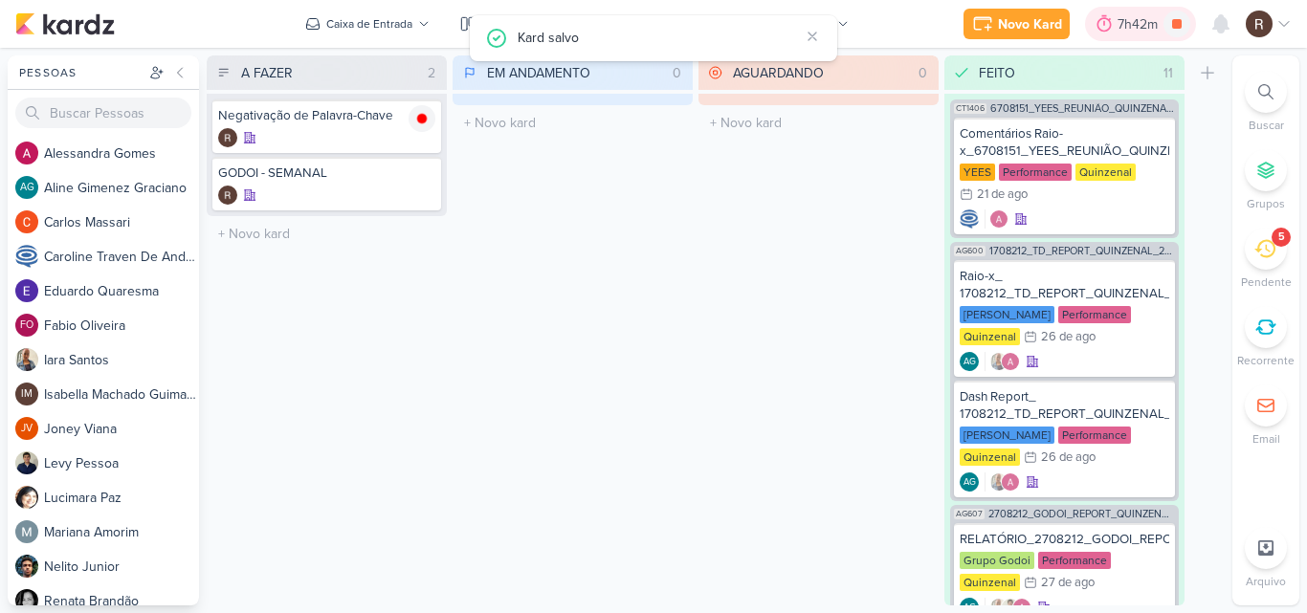
click at [1124, 19] on div "7h42m" at bounding box center [1140, 24] width 46 height 20
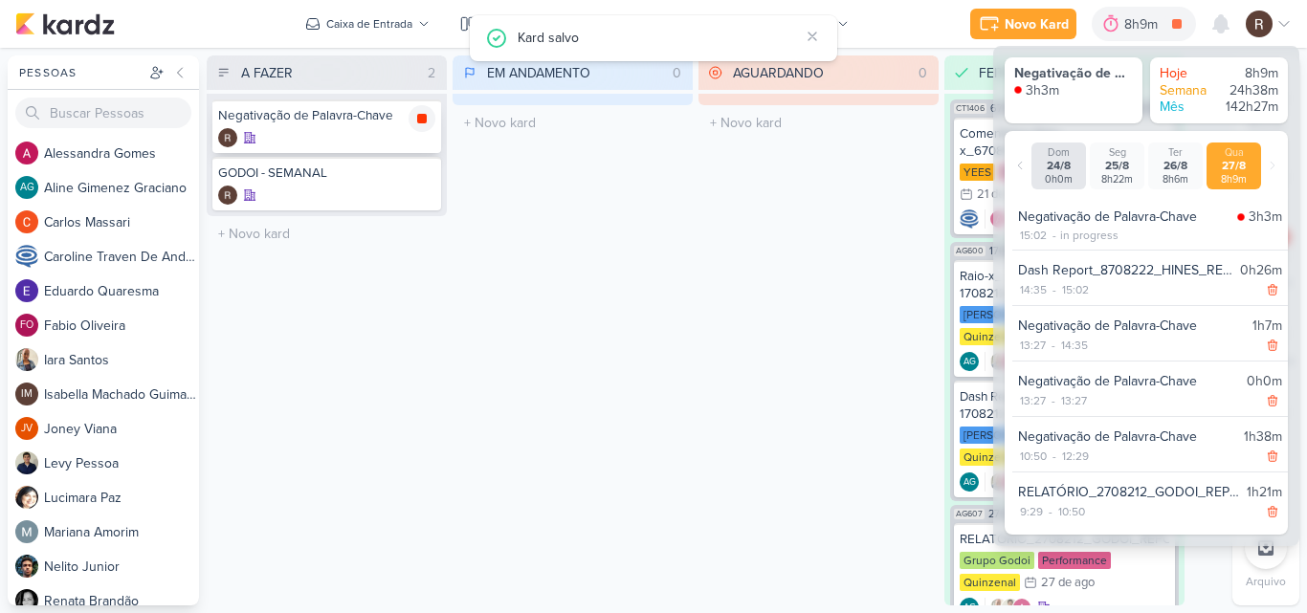
click at [425, 120] on icon at bounding box center [422, 119] width 10 height 10
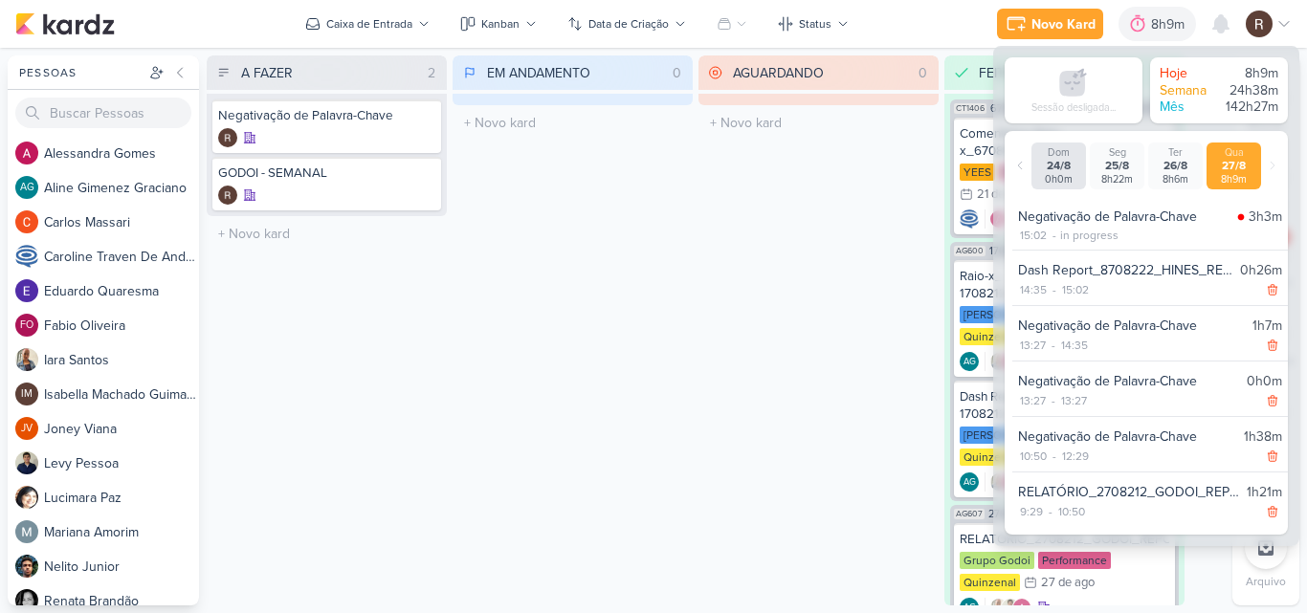
click at [850, 356] on div "AGUARDANDO 0 Mover Para Esquerda Mover Para Direita [GEOGRAPHIC_DATA] O título …" at bounding box center [818, 330] width 240 height 550
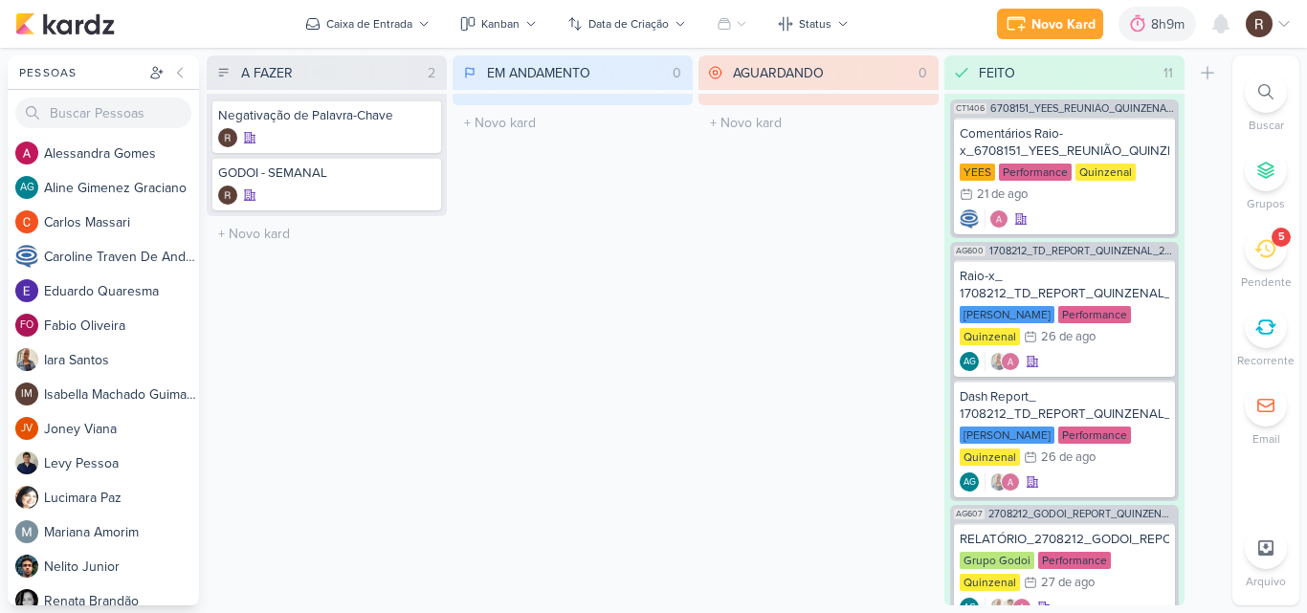
click at [1254, 252] on icon at bounding box center [1264, 248] width 21 height 21
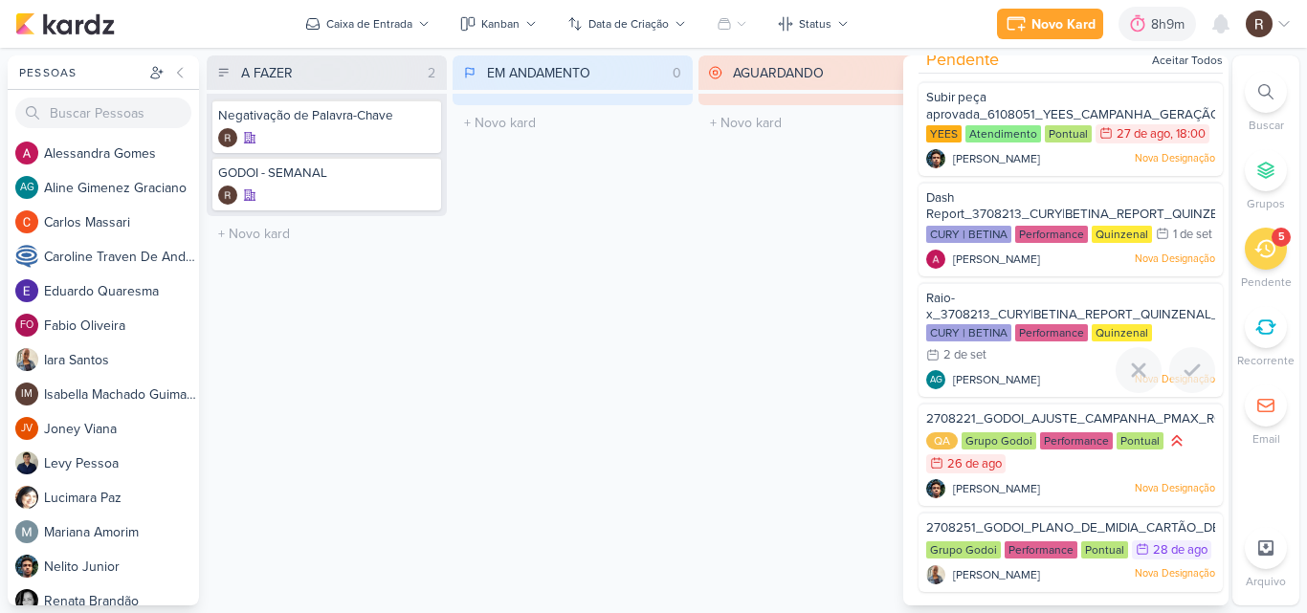
click at [969, 291] on span "Raio-x_3708213_CURY|BETINA_REPORT_QUINZENAL_03.09" at bounding box center [1089, 307] width 326 height 33
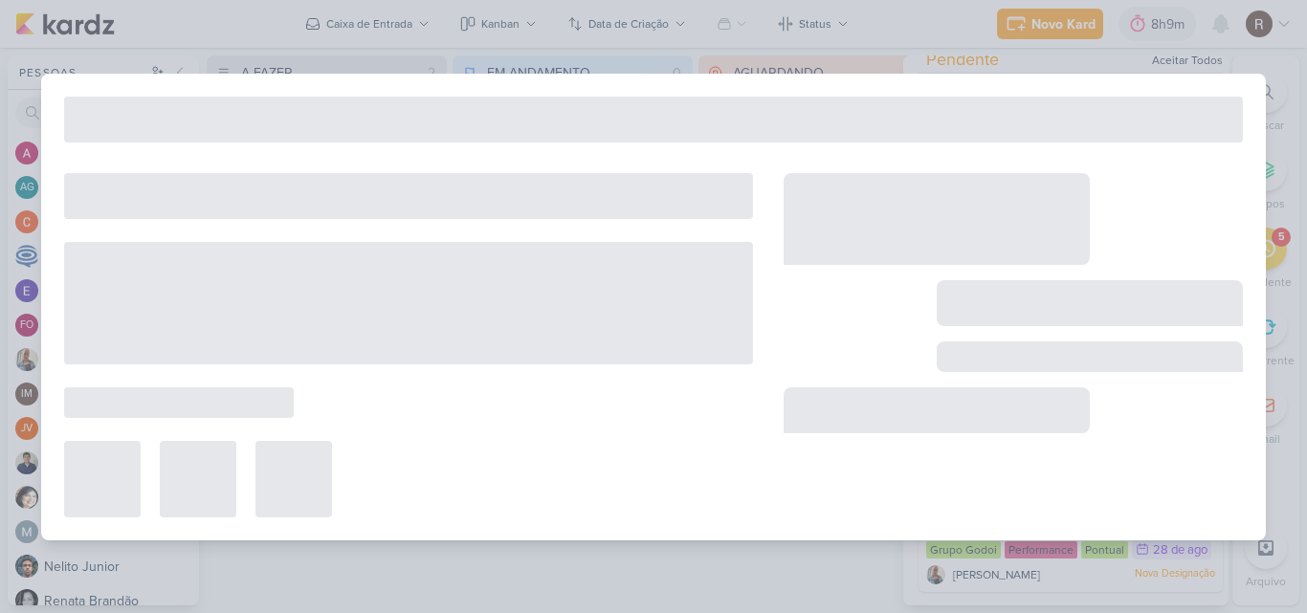
type input "Raio-x_3708213_CURY|BETINA_REPORT_QUINZENAL_03.09"
type input "2 de setembro de 2025 às 23:59"
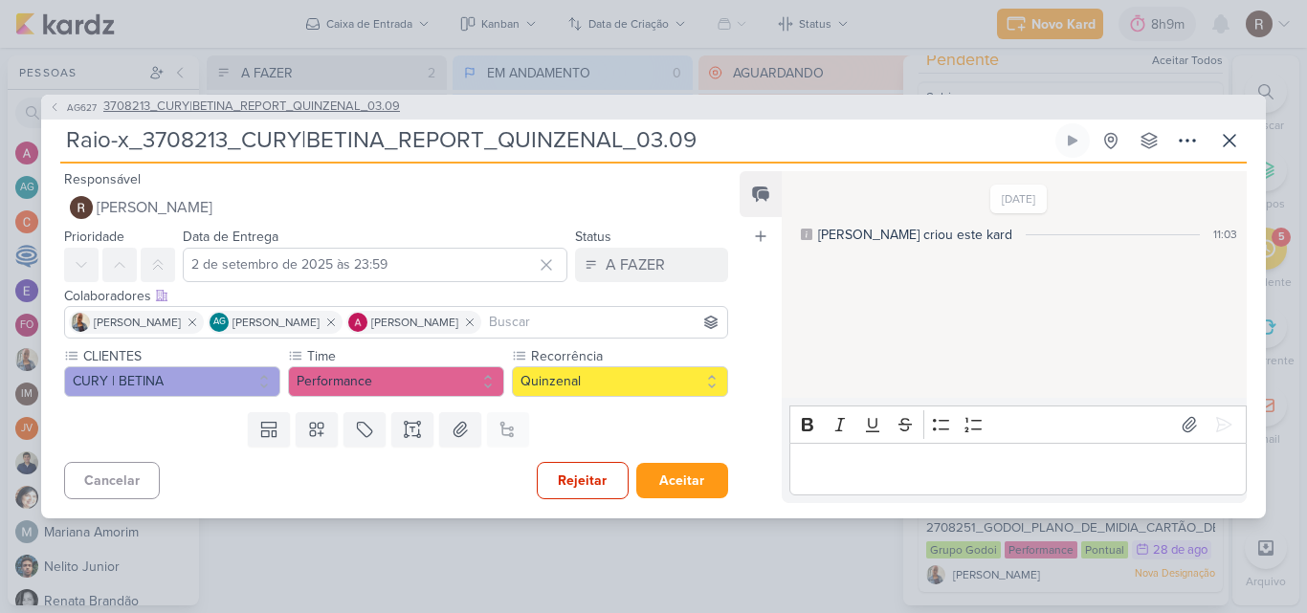
click at [370, 109] on span "3708213_CURY|BETINA_REPORT_QUINZENAL_03.09" at bounding box center [251, 107] width 297 height 19
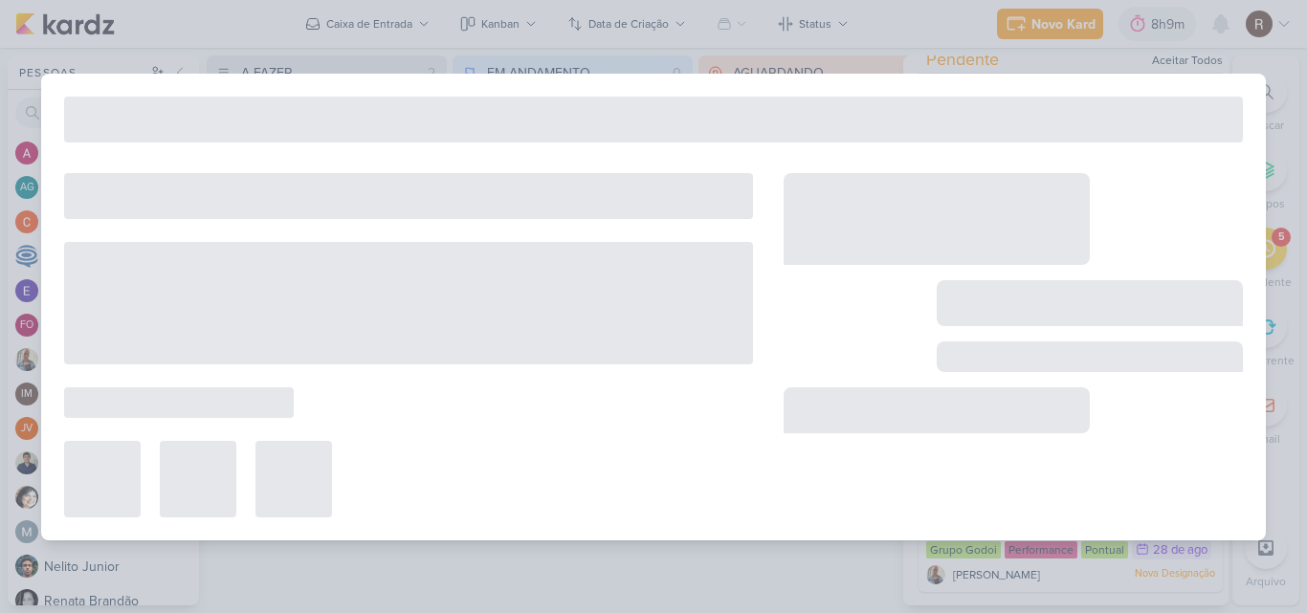
type input "3708213_CURY|BETINA_REPORT_QUINZENAL_03.09"
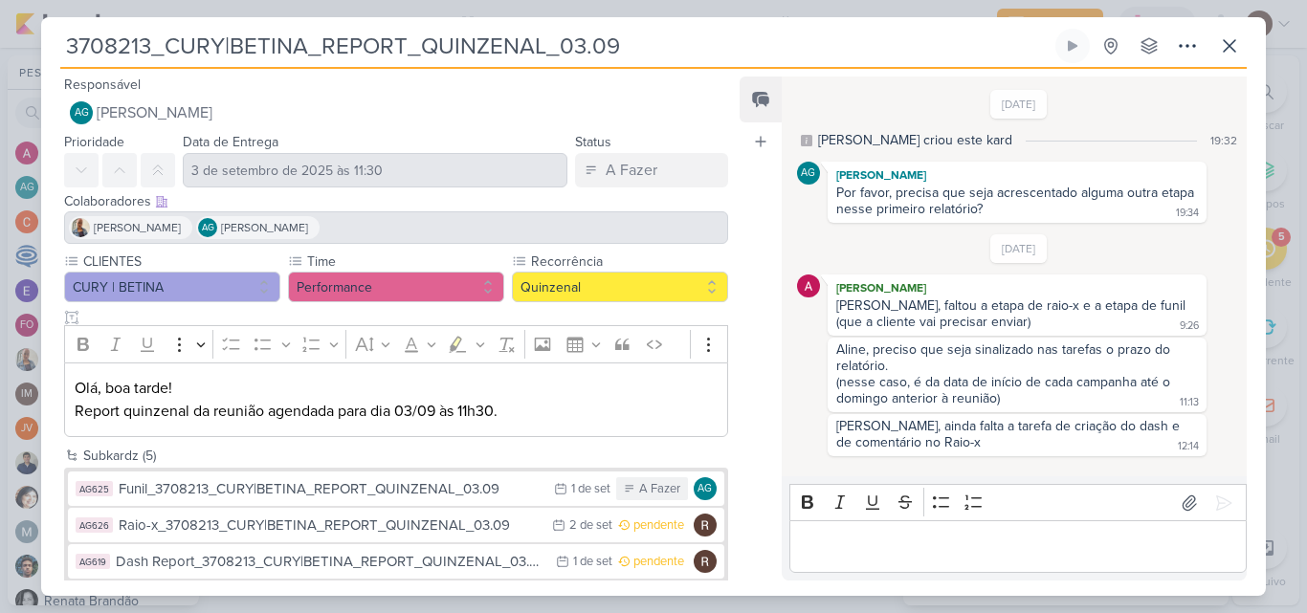
scroll to position [94, 0]
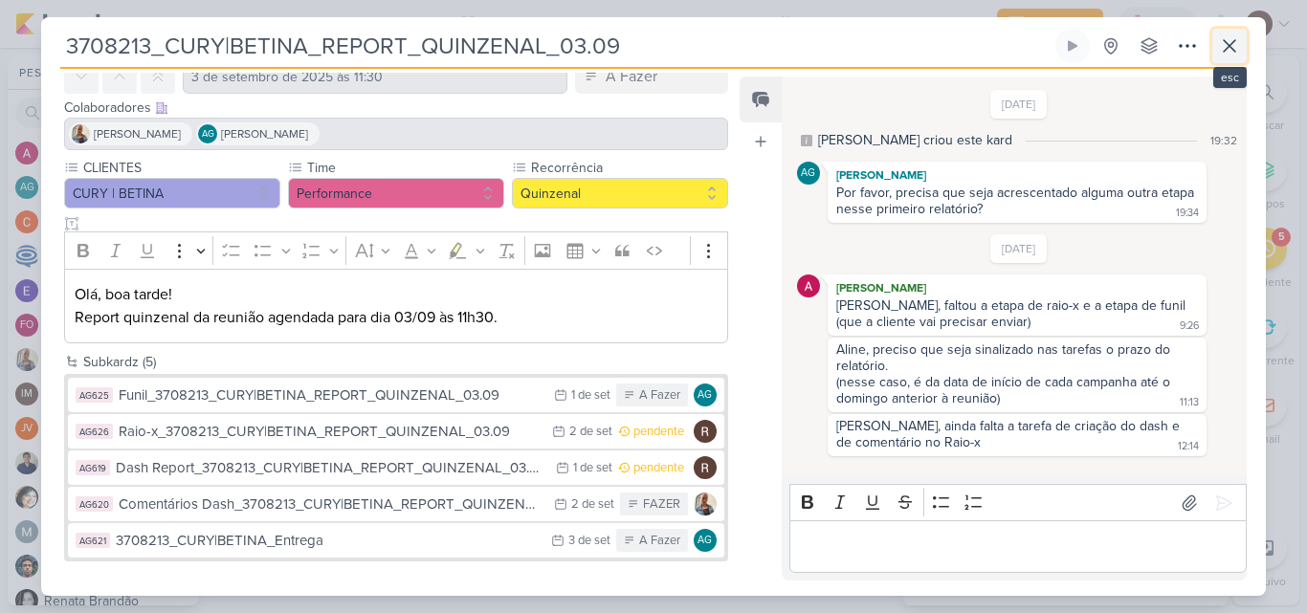
click at [1230, 54] on icon at bounding box center [1229, 45] width 23 height 23
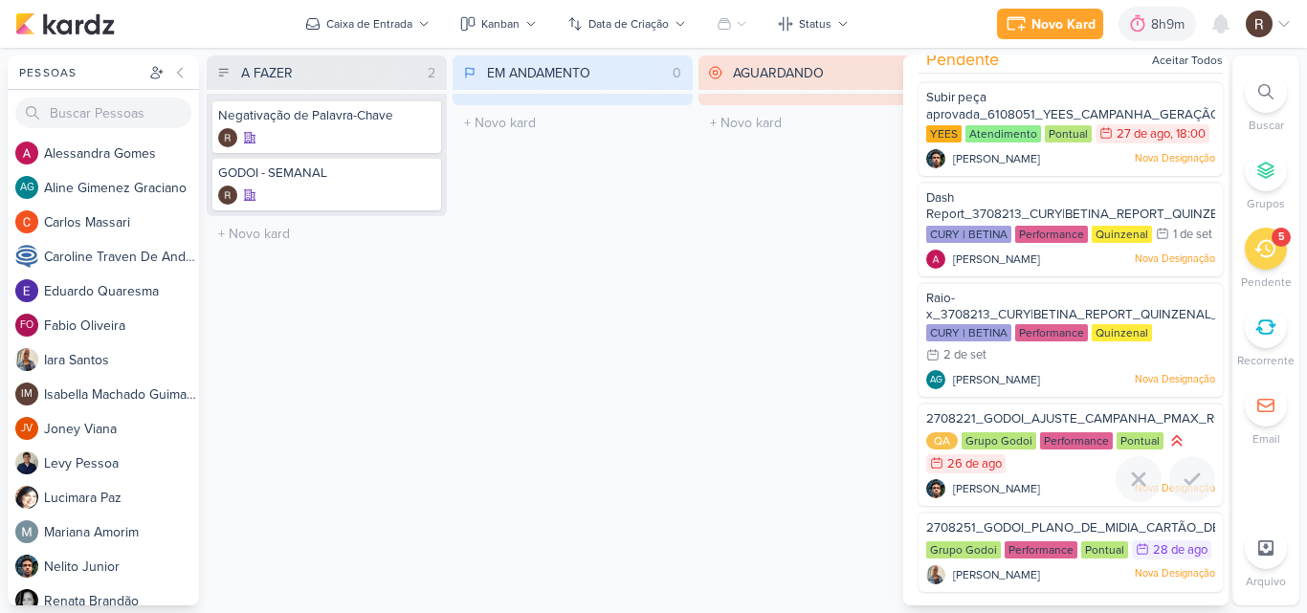
click at [1055, 436] on div "QA Grupo Godoi Performance Pontual 26/8" at bounding box center [1070, 453] width 289 height 44
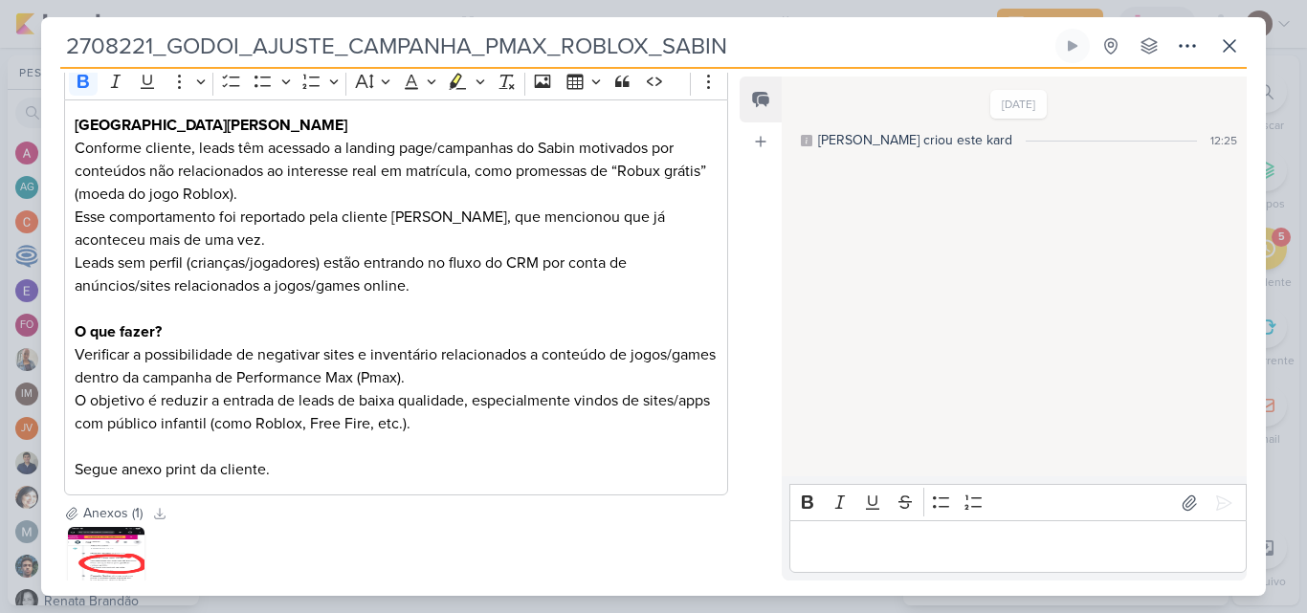
scroll to position [383, 0]
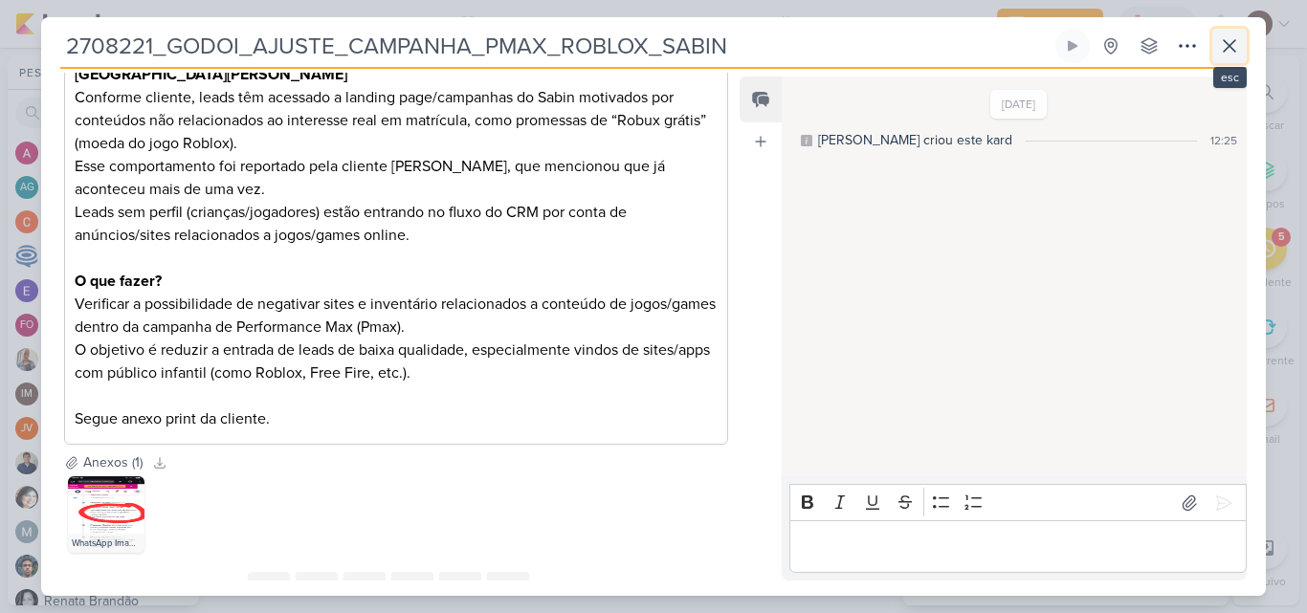
click at [1228, 55] on icon at bounding box center [1229, 45] width 23 height 23
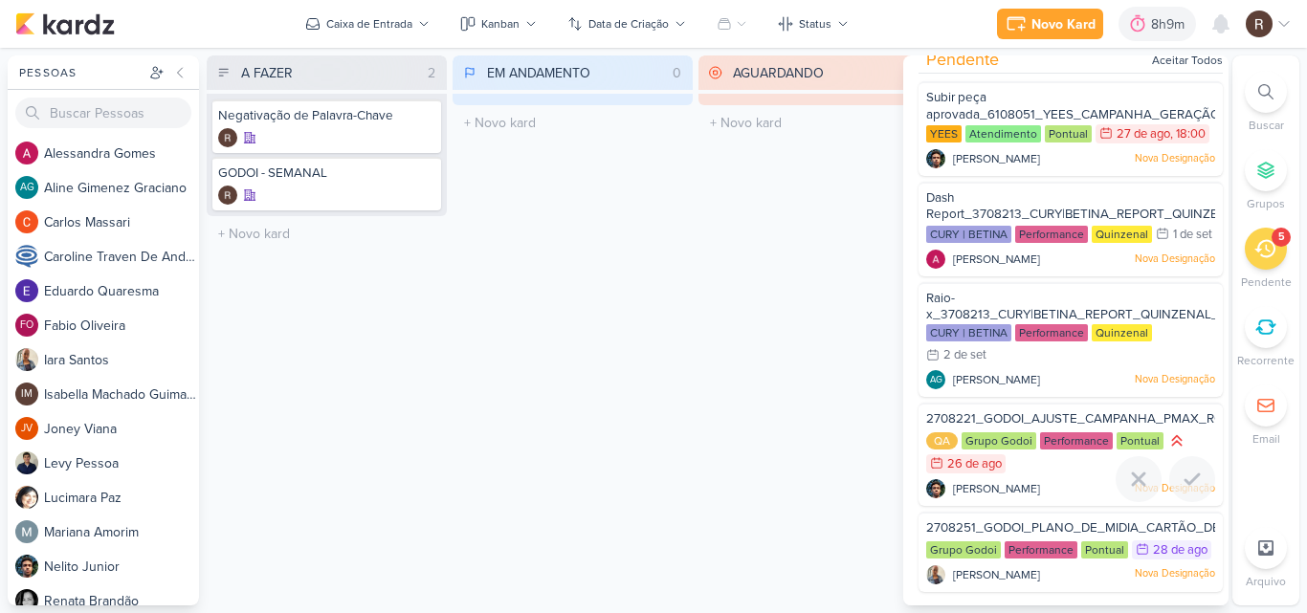
scroll to position [0, 0]
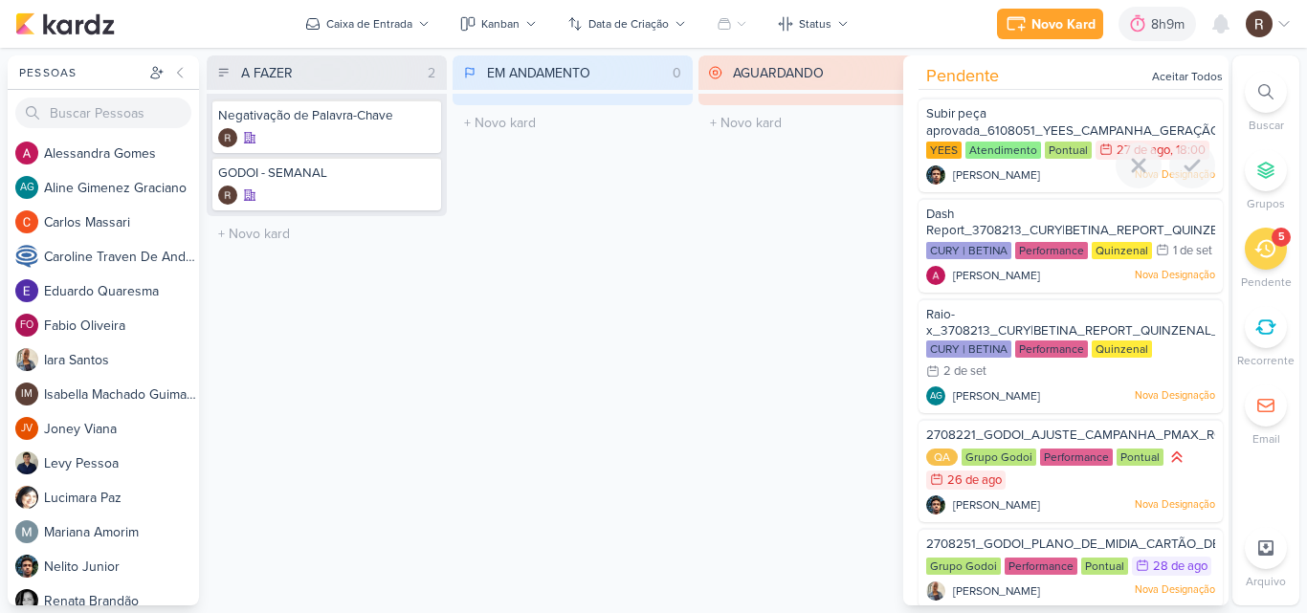
click at [1023, 123] on span "Subir peça aprovada_6108051_YEES_CAMPANHA_GERAÇÃO_LEADS" at bounding box center [1096, 122] width 340 height 33
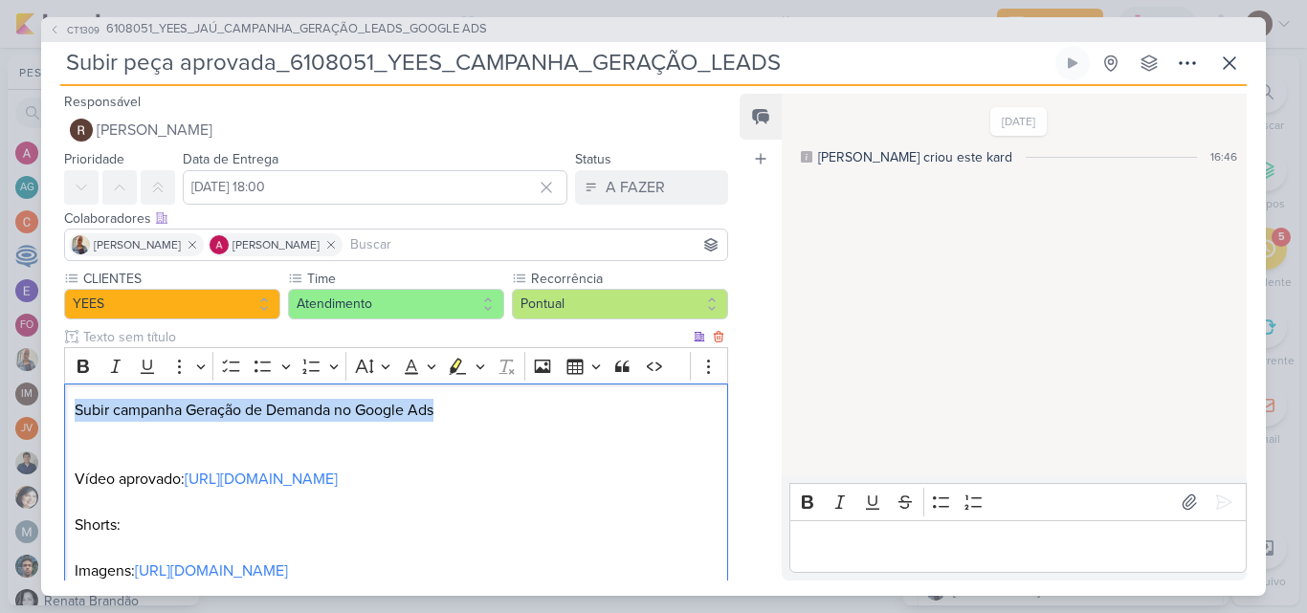
drag, startPoint x: 441, startPoint y: 406, endPoint x: 77, endPoint y: 412, distance: 363.5
click at [77, 412] on p "Subir campanha Geração de Demanda no Google Ads" at bounding box center [396, 422] width 643 height 46
click at [123, 417] on p "Subir campanha Geração de Demanda no Google Ads" at bounding box center [396, 422] width 643 height 46
drag, startPoint x: 112, startPoint y: 410, endPoint x: 451, endPoint y: 405, distance: 339.6
click at [451, 405] on p "Subir campanha Geração de Demanda no Google Ads" at bounding box center [396, 422] width 643 height 46
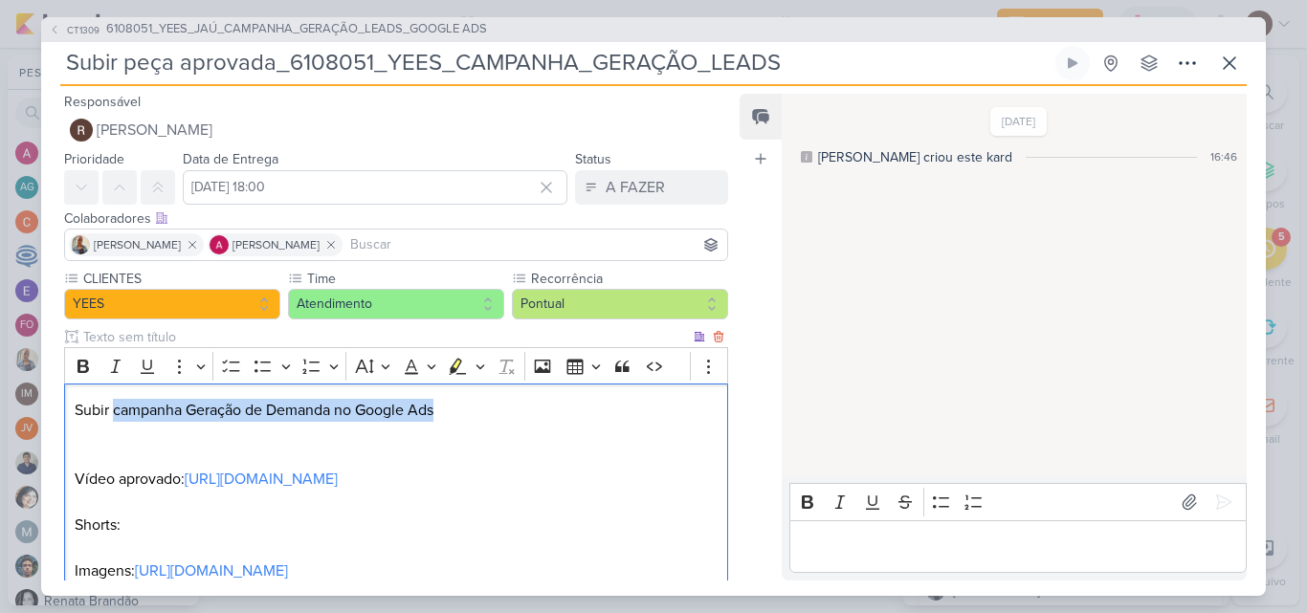
copy p "campanha Geração de Demanda no Google Ads"
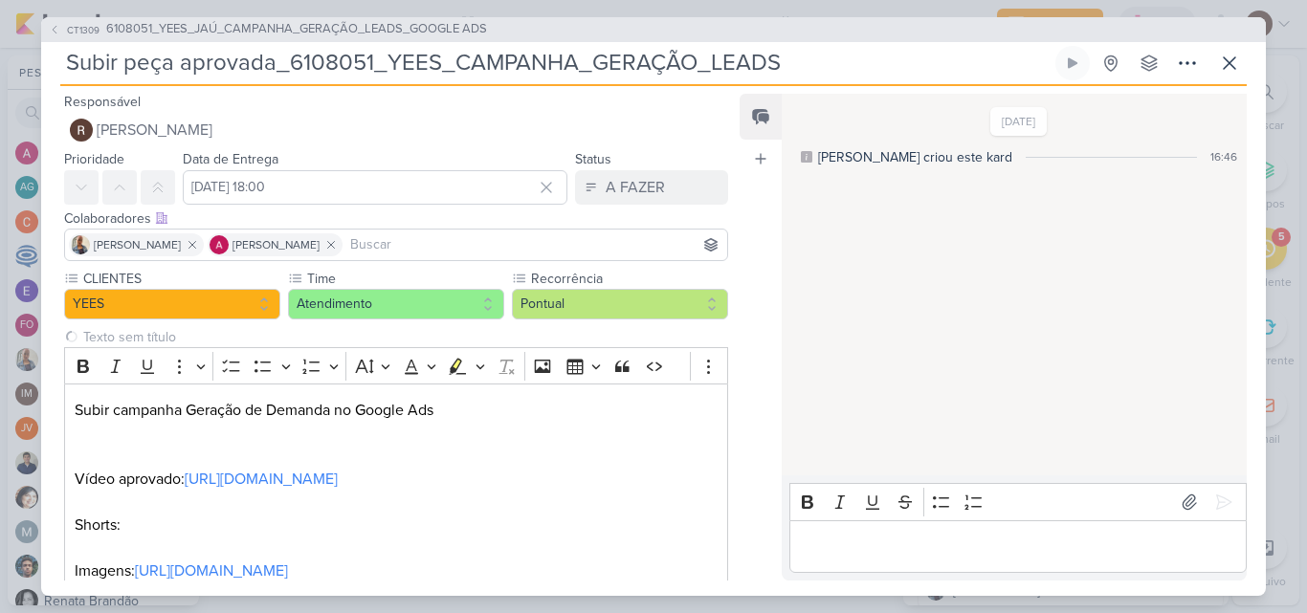
click at [756, 452] on div "Feed Atrelar email Solte o email para atrelar ao kard" at bounding box center [760, 337] width 42 height 487
click at [467, 35] on span "6108051_YEES_JAÚ_CAMPANHA_GERAÇÃO_LEADS_GOOGLE ADS" at bounding box center [296, 29] width 381 height 19
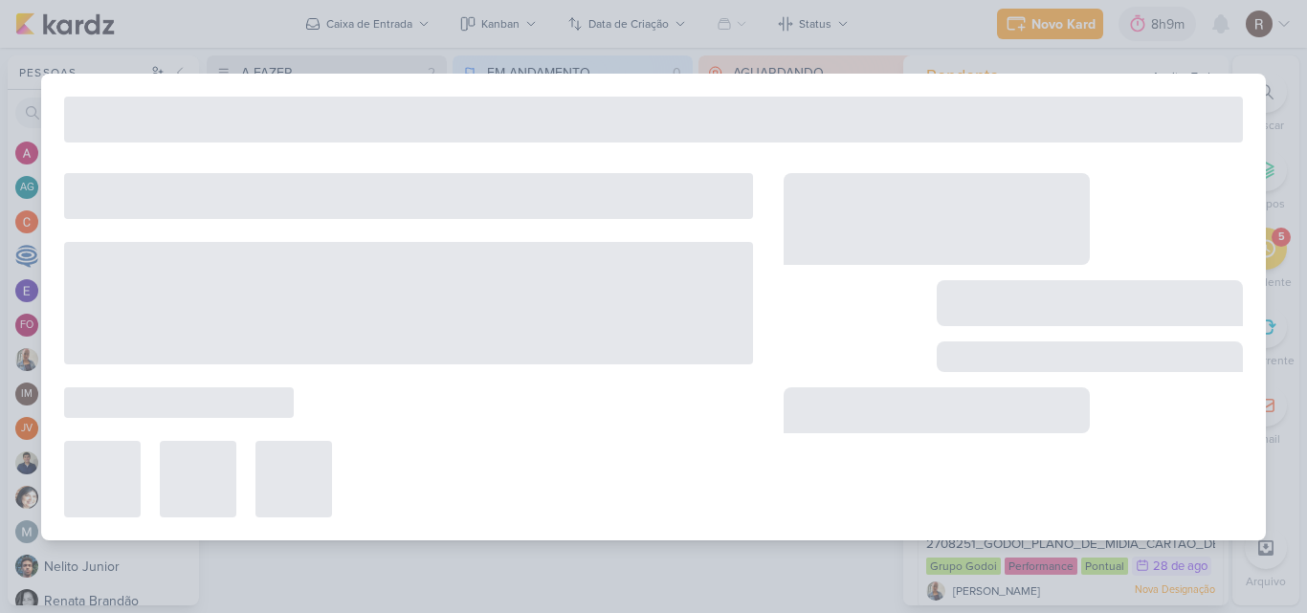
type input "6108051_YEES_JAÚ_CAMPANHA_GERAÇÃO_LEADS_GOOGLE ADS"
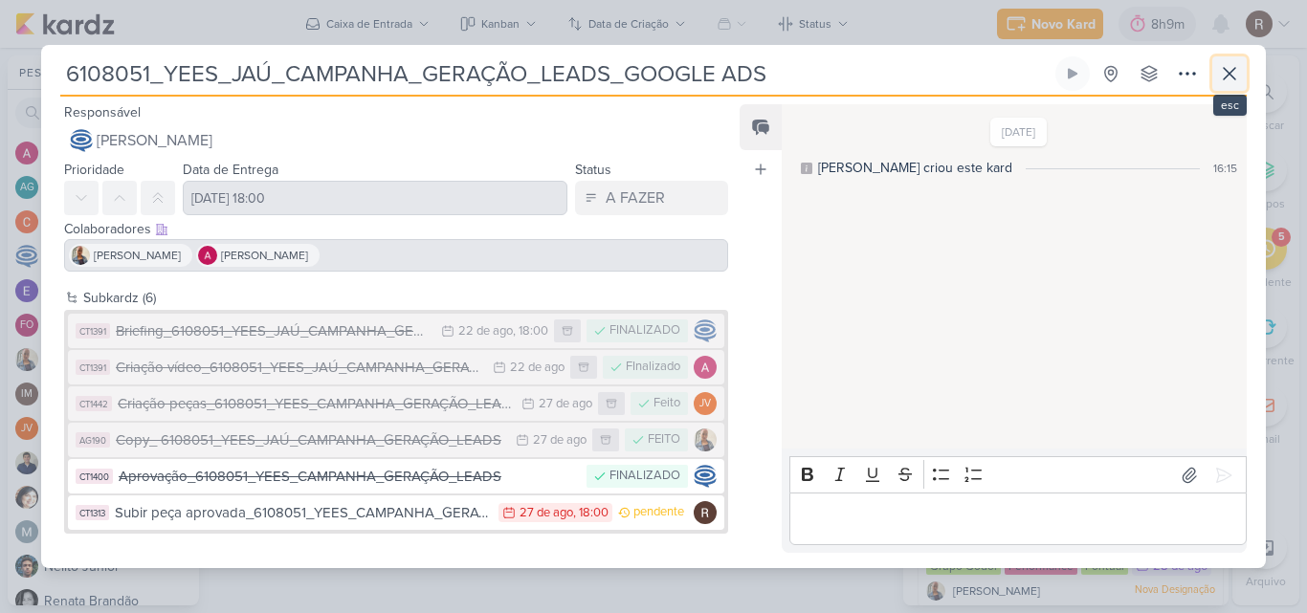
click at [1219, 79] on icon at bounding box center [1229, 73] width 23 height 23
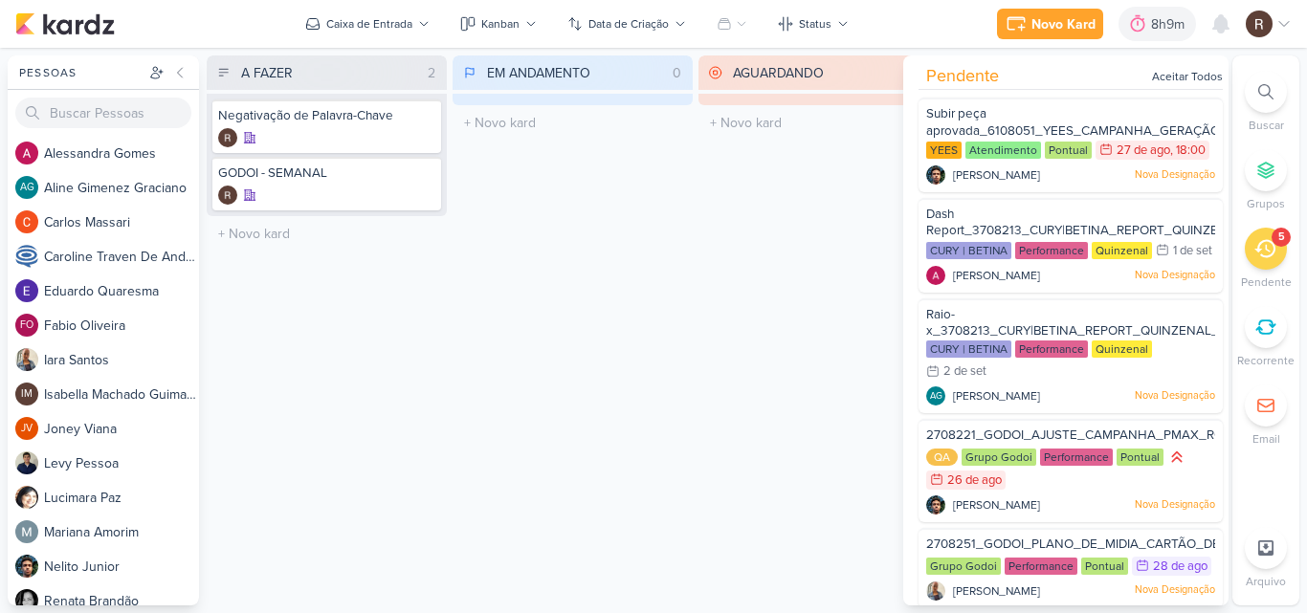
click at [1263, 255] on icon at bounding box center [1264, 249] width 21 height 18
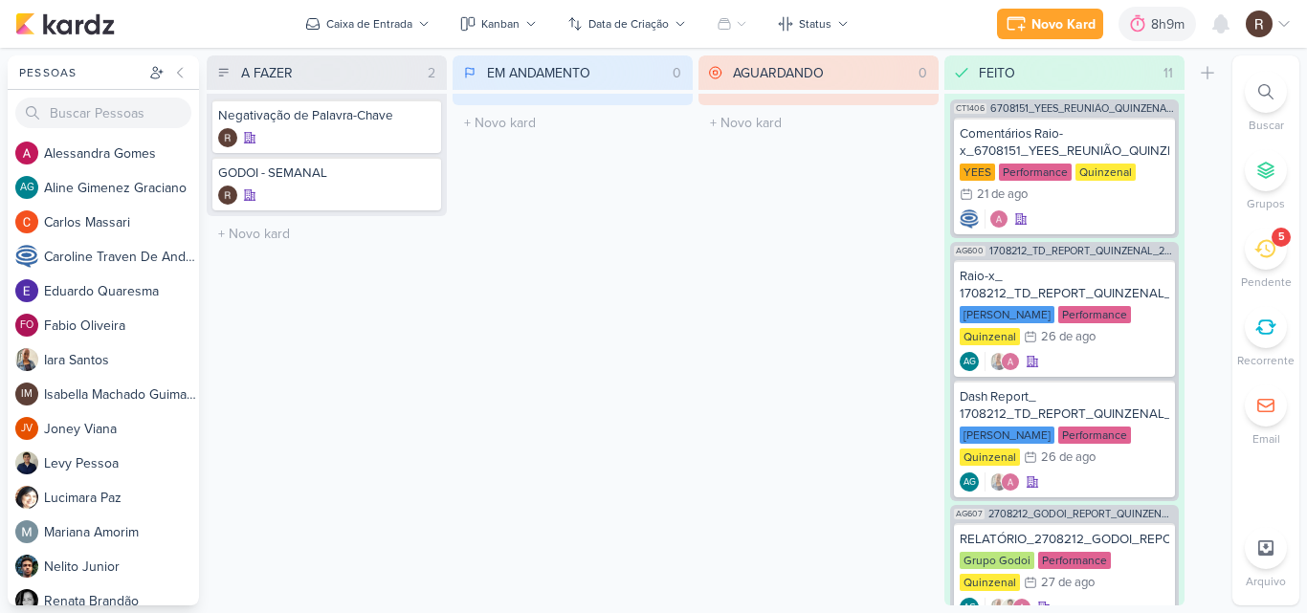
click at [1263, 256] on icon at bounding box center [1264, 249] width 21 height 18
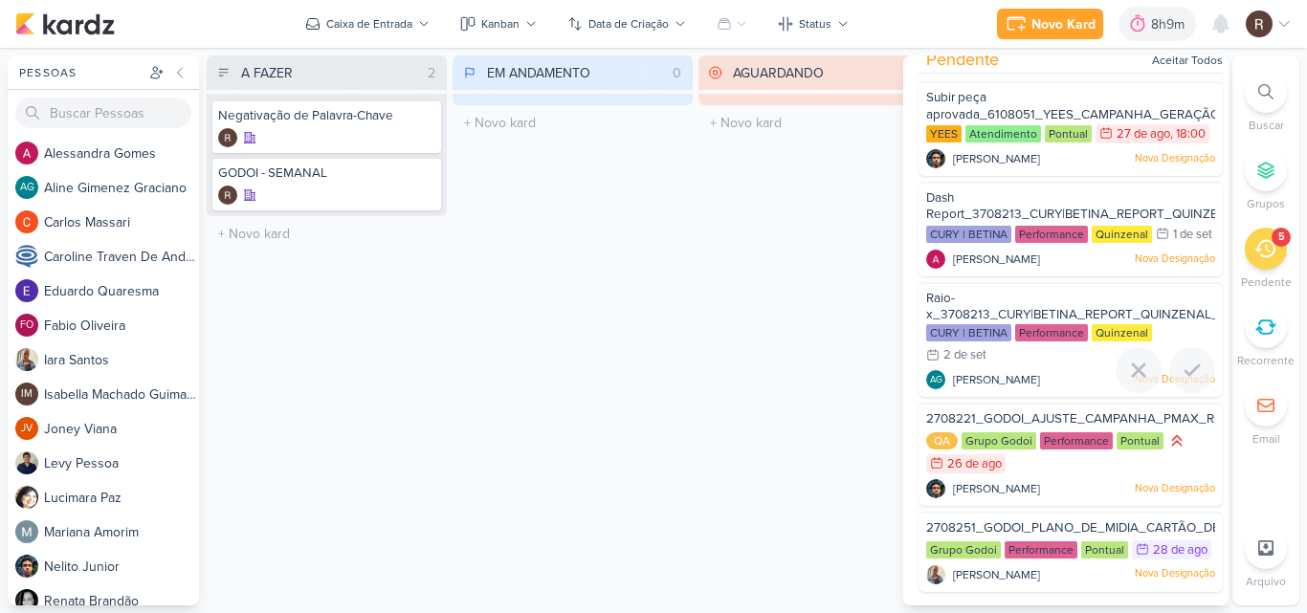
scroll to position [58, 0]
click at [1026, 519] on div "2708251_GODOI_PLANO_DE_MIDIA_CARTÃO_DE_CREDITO" at bounding box center [1070, 529] width 289 height 21
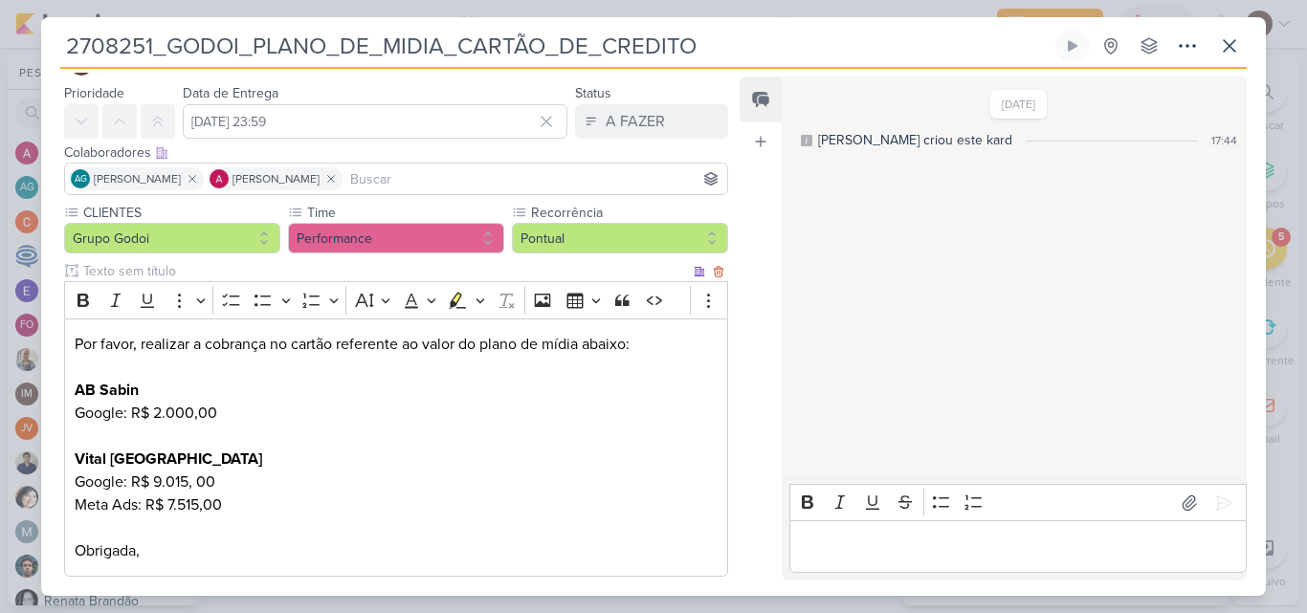
scroll to position [96, 0]
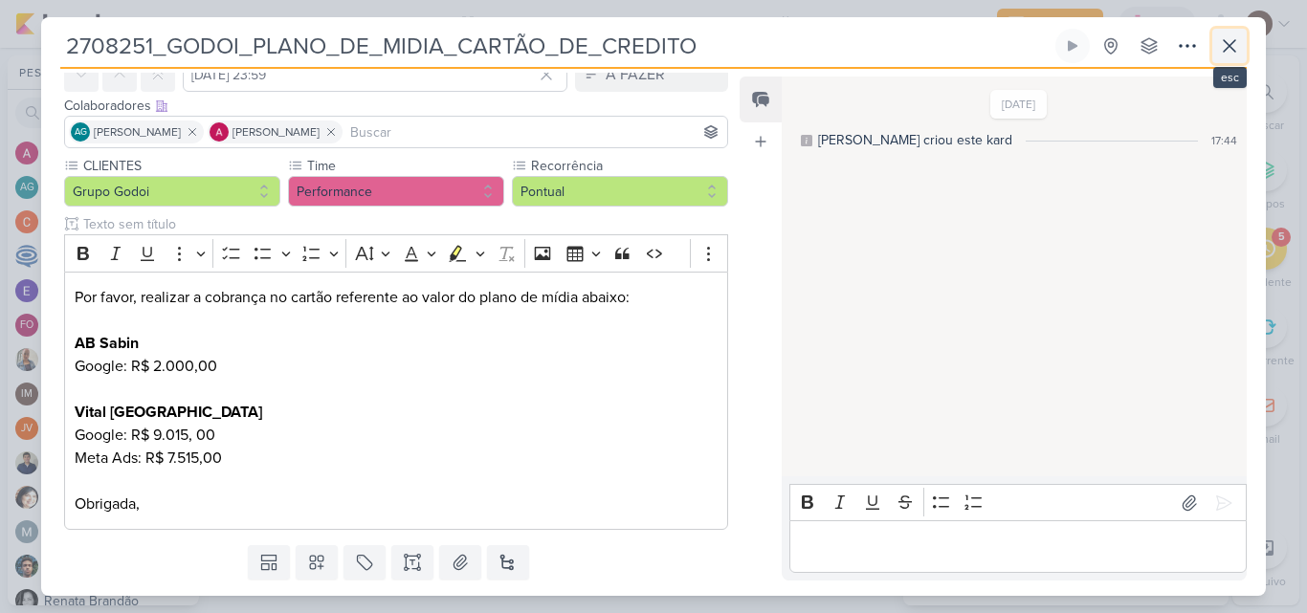
click at [1235, 46] on icon at bounding box center [1229, 45] width 23 height 23
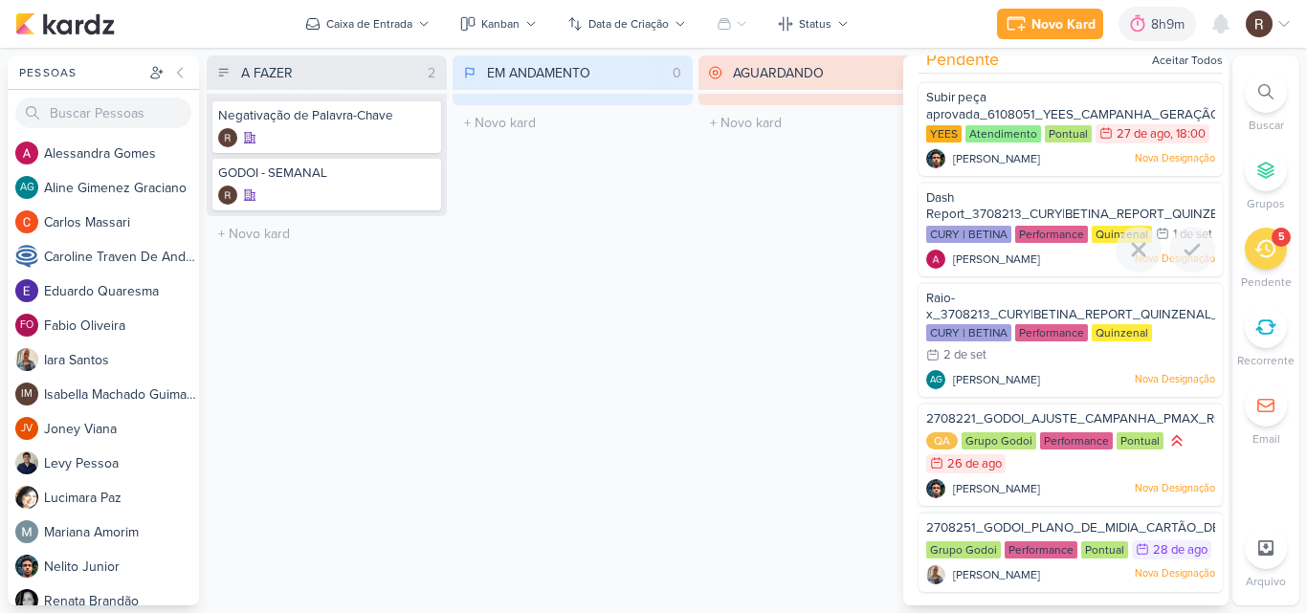
scroll to position [0, 0]
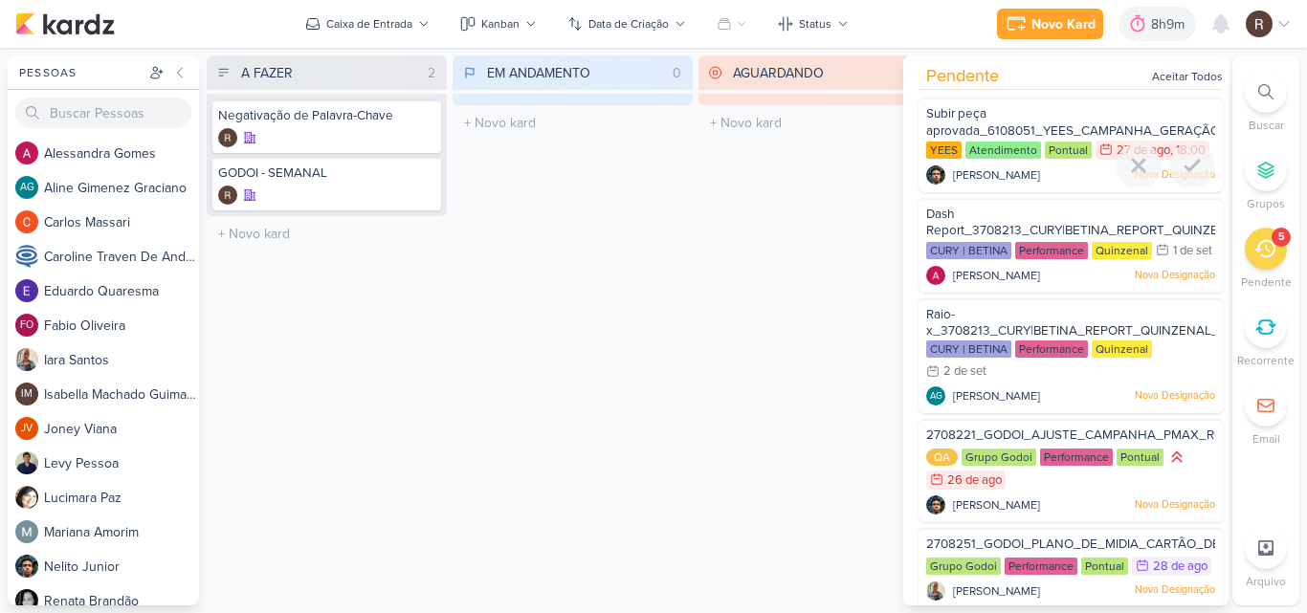
click at [1023, 140] on div "Subir peça aprovada_6108051_YEES_CAMPANHA_GERAÇÃO_LEADS" at bounding box center [1070, 122] width 289 height 35
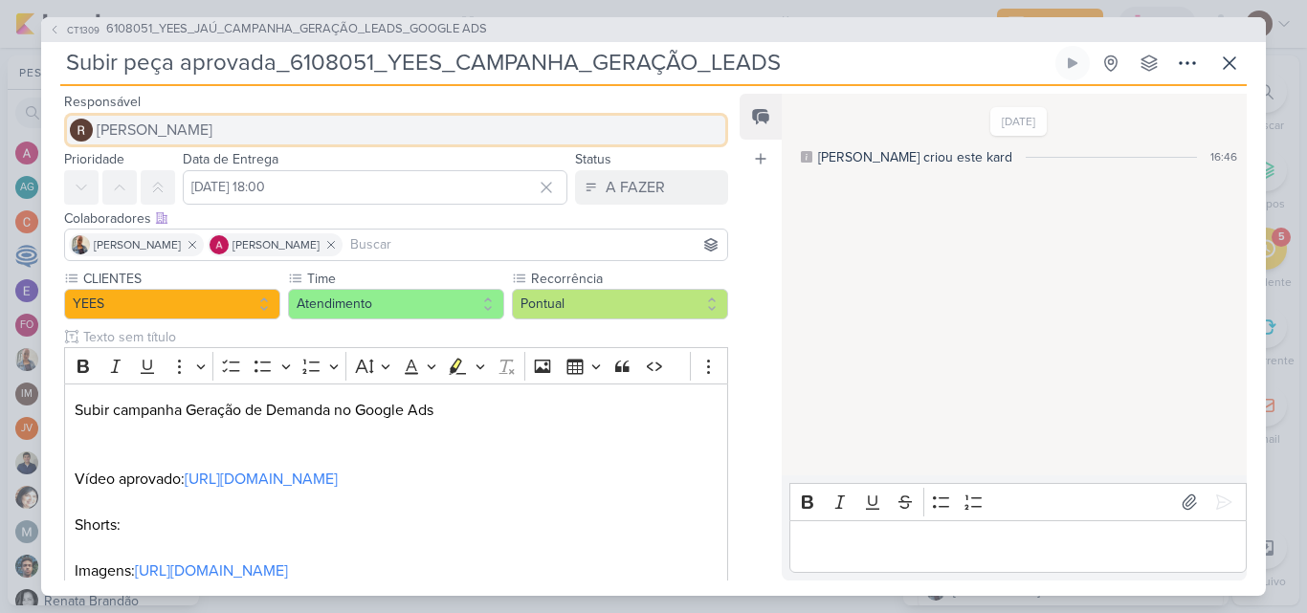
click at [139, 115] on button "[PERSON_NAME]" at bounding box center [396, 130] width 664 height 34
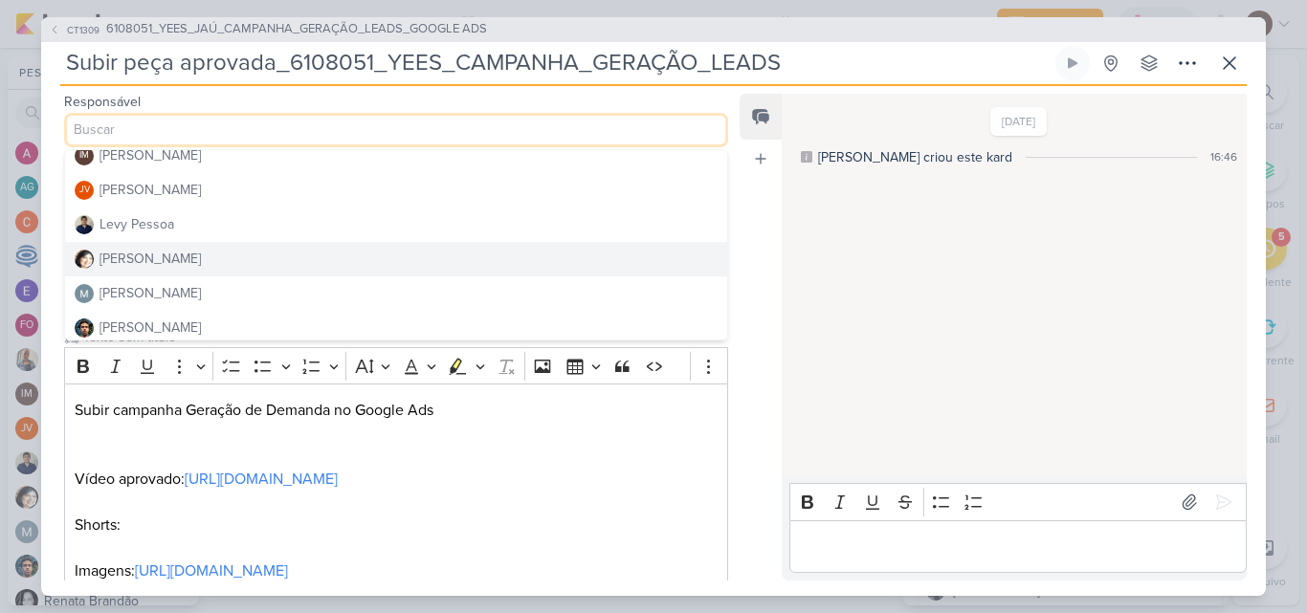
scroll to position [362, 0]
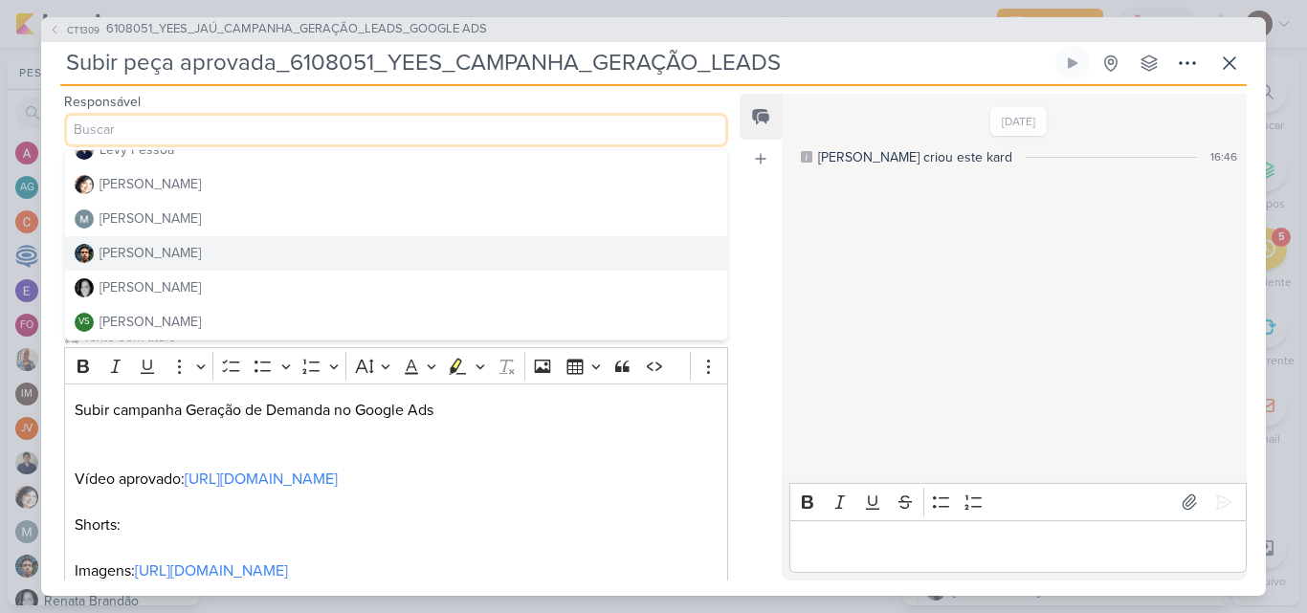
click at [185, 259] on button "[PERSON_NAME]" at bounding box center [396, 253] width 662 height 34
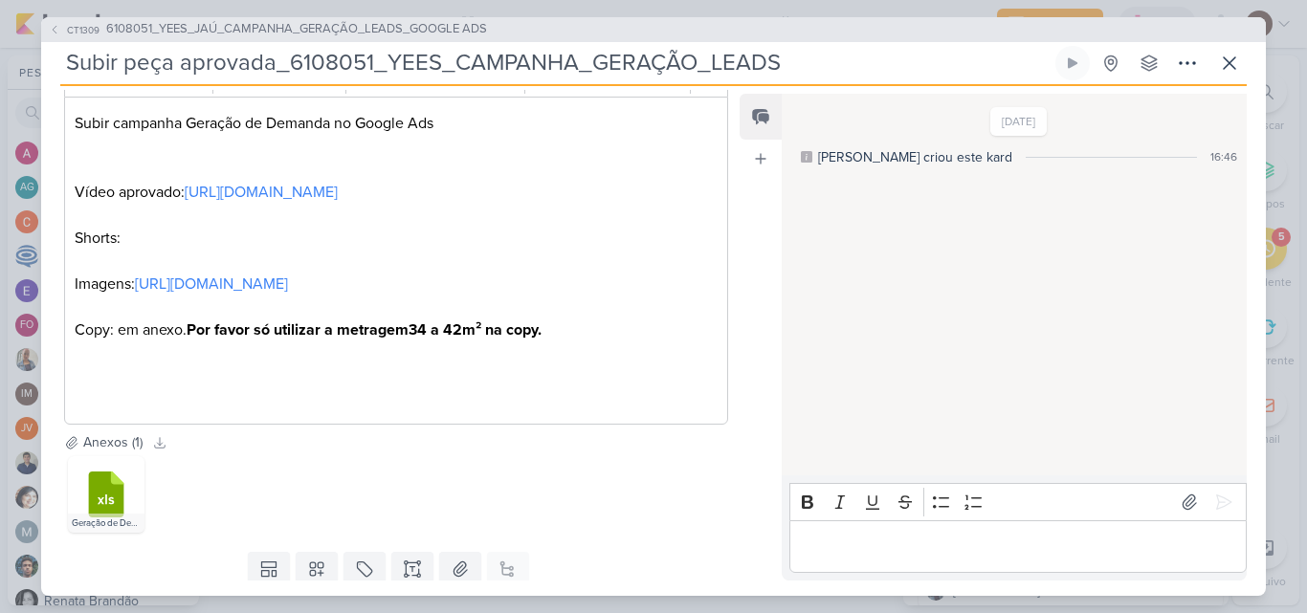
scroll to position [349, 0]
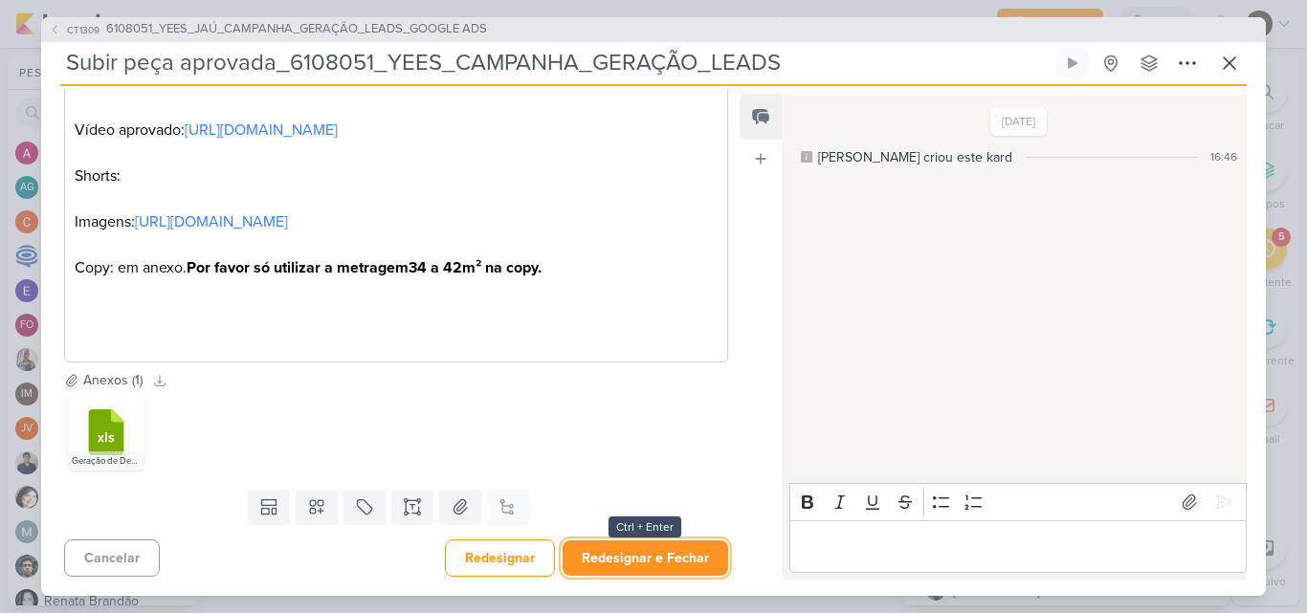
click at [713, 546] on button "Redesignar e Fechar" at bounding box center [644, 557] width 165 height 35
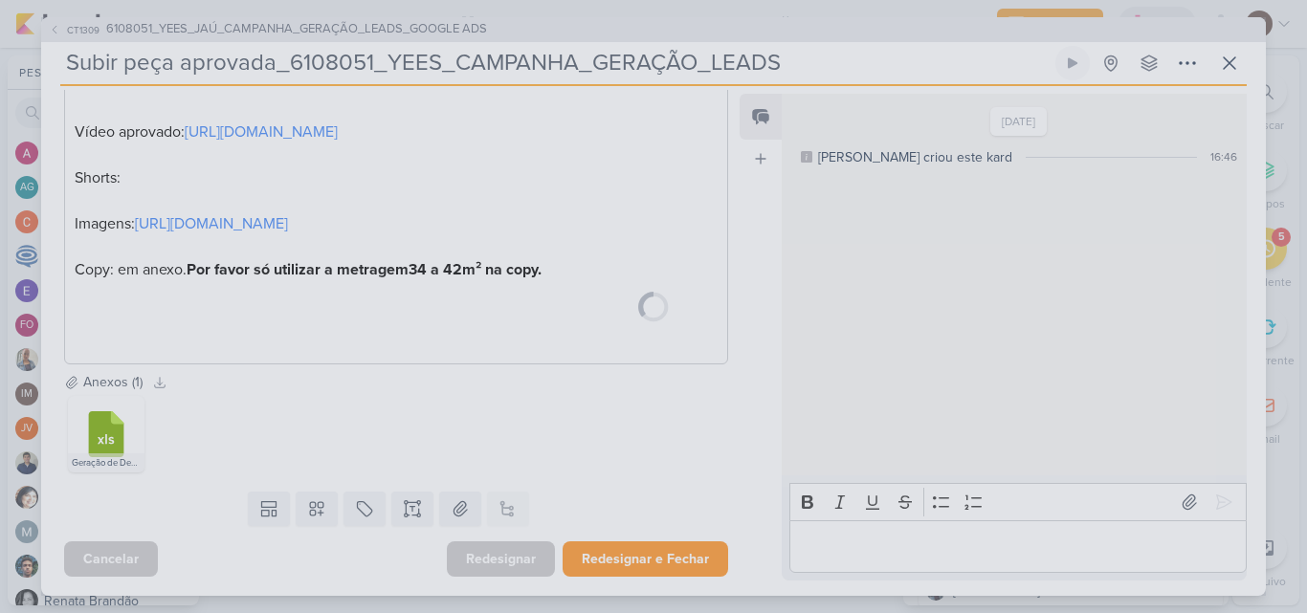
scroll to position [347, 0]
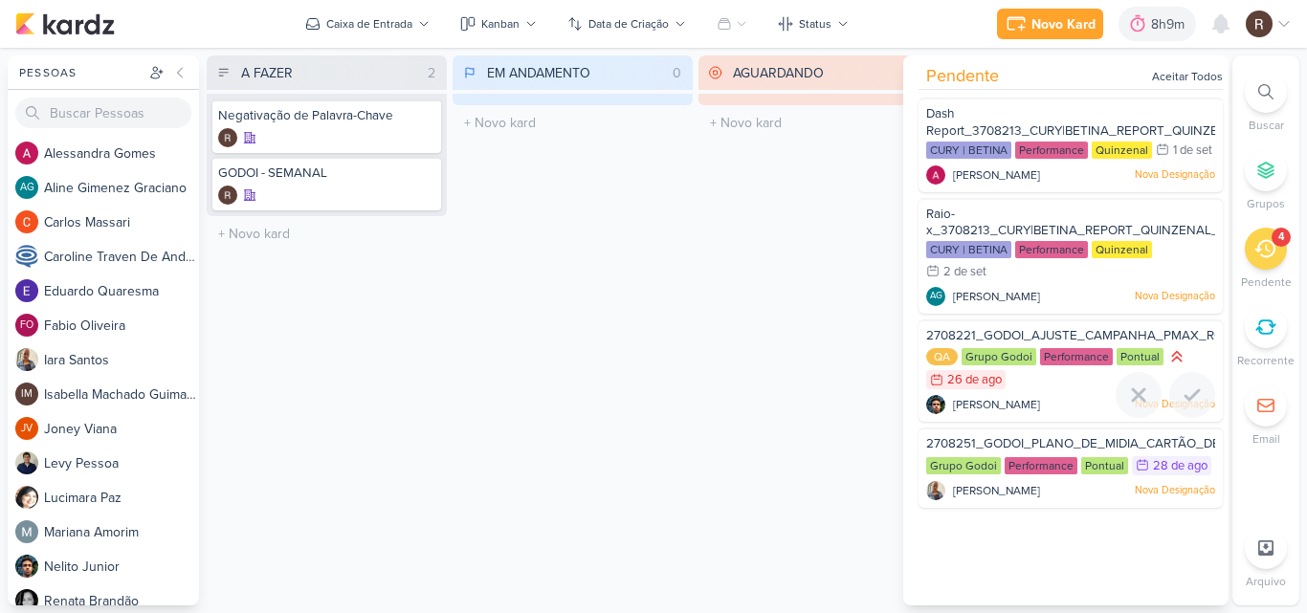
click at [1019, 391] on div "QA Grupo Godoi Performance Pontual 26/8" at bounding box center [1070, 369] width 289 height 44
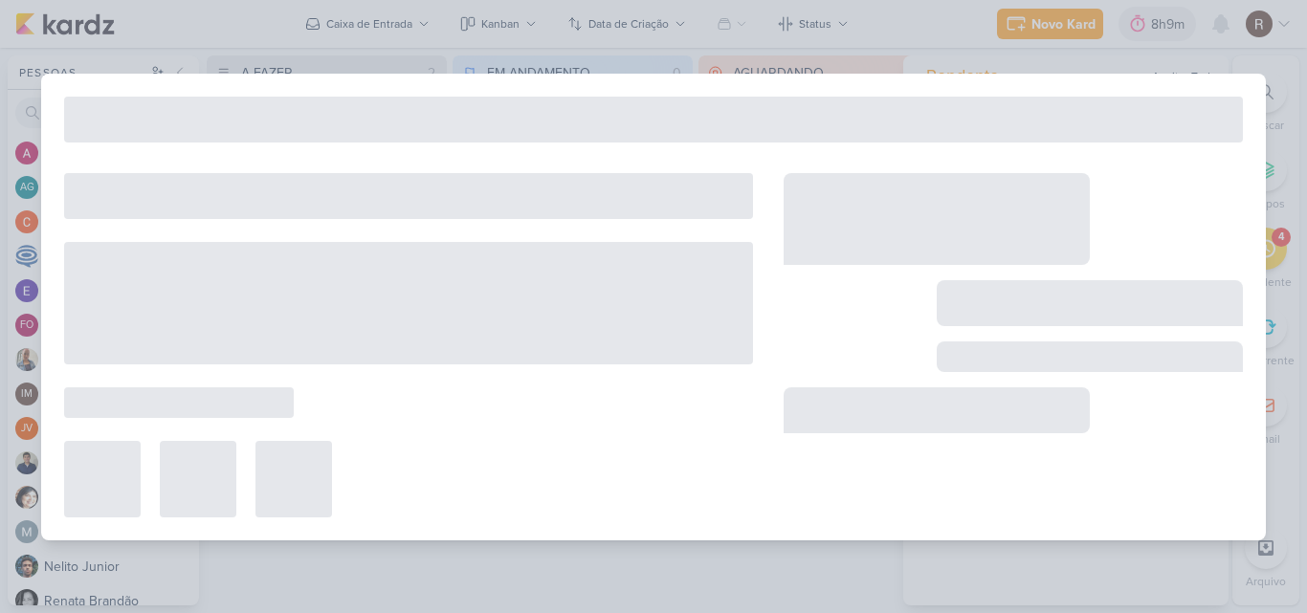
type input "2708221_GODOI_AJUSTE_CAMPANHA_PMAX_ROBLOX_SABIN"
type input "[DATE] 23:59"
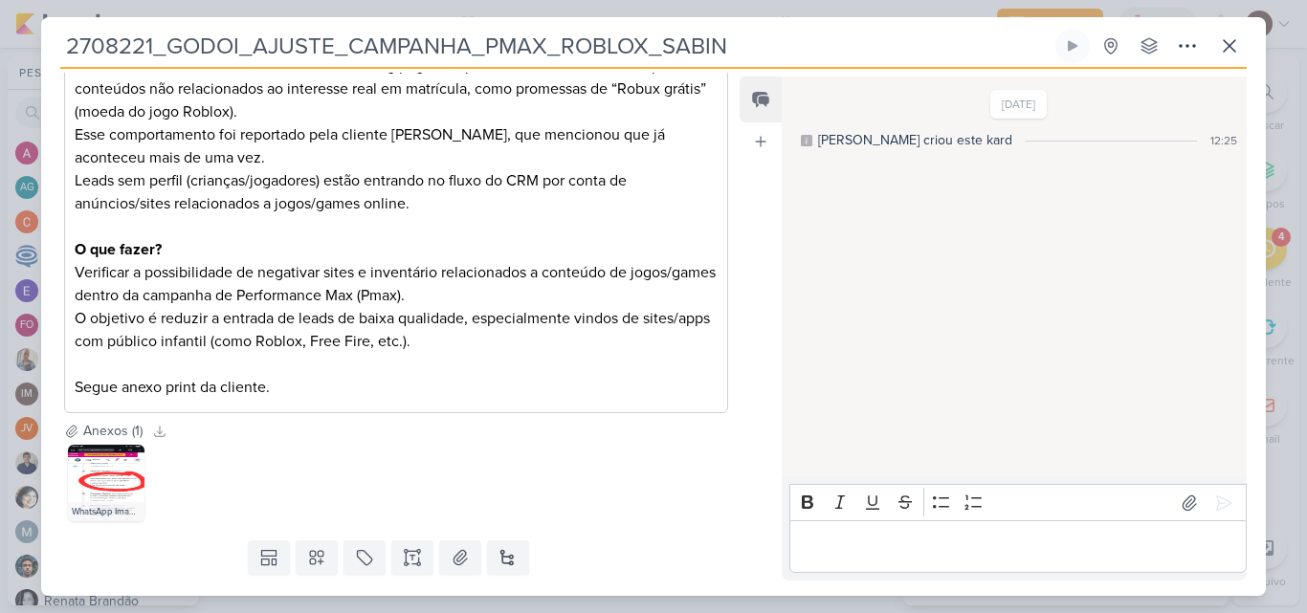
scroll to position [465, 0]
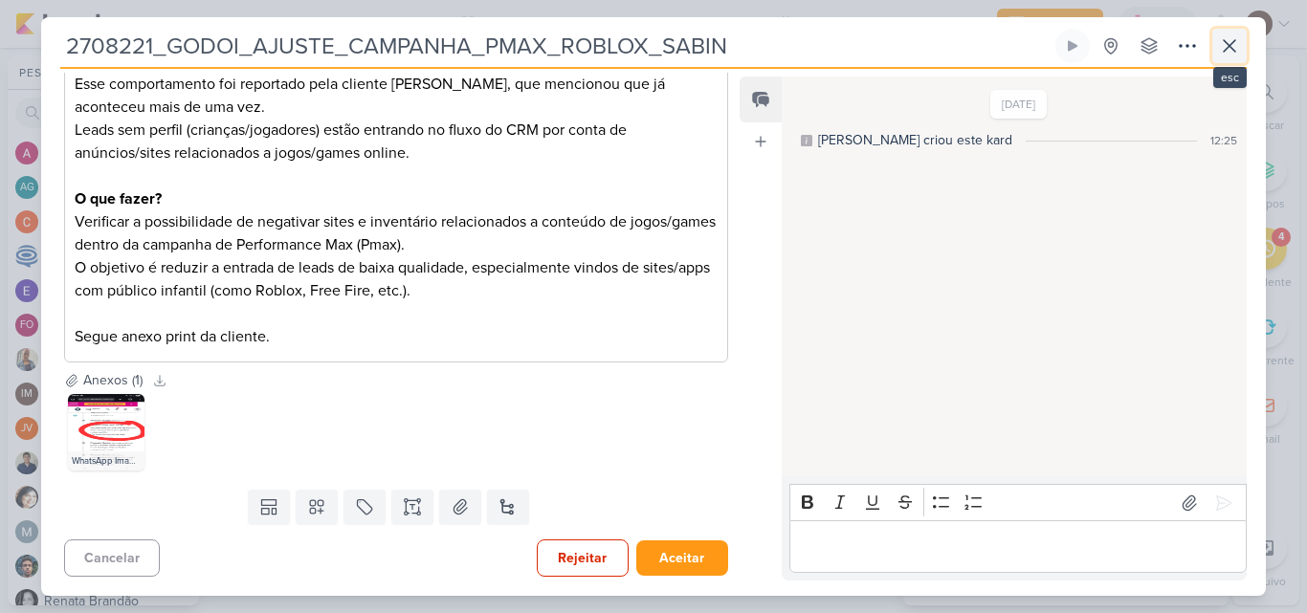
click at [1223, 43] on icon at bounding box center [1229, 45] width 23 height 23
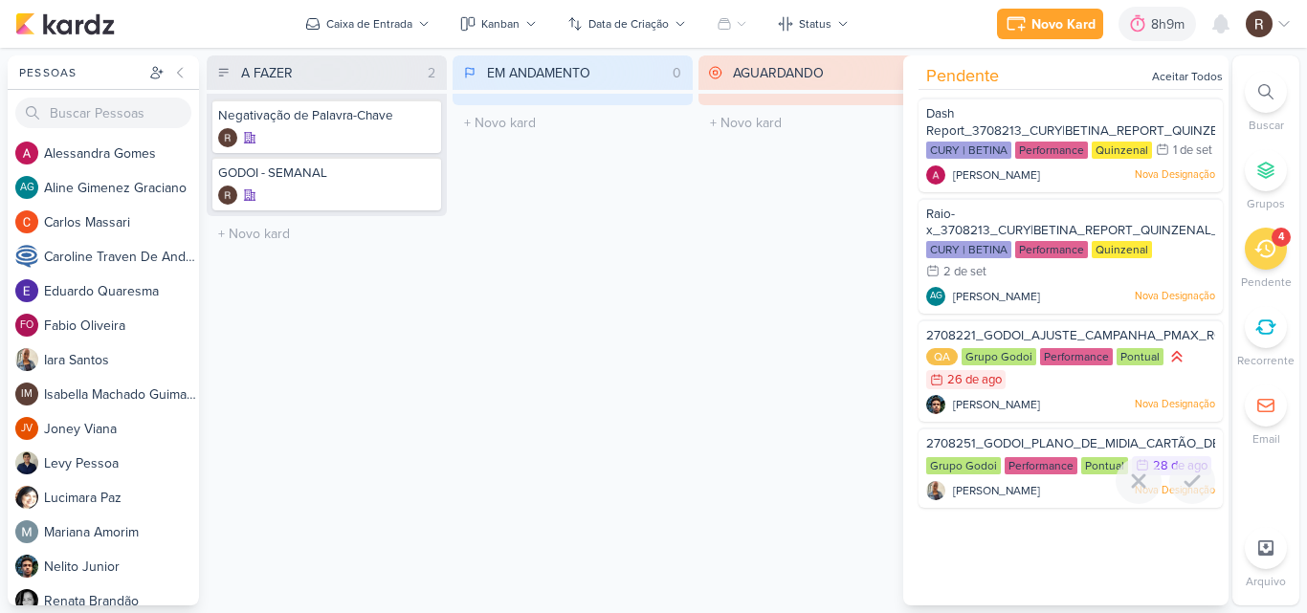
click at [991, 474] on div "Grupo Godoi" at bounding box center [963, 465] width 75 height 17
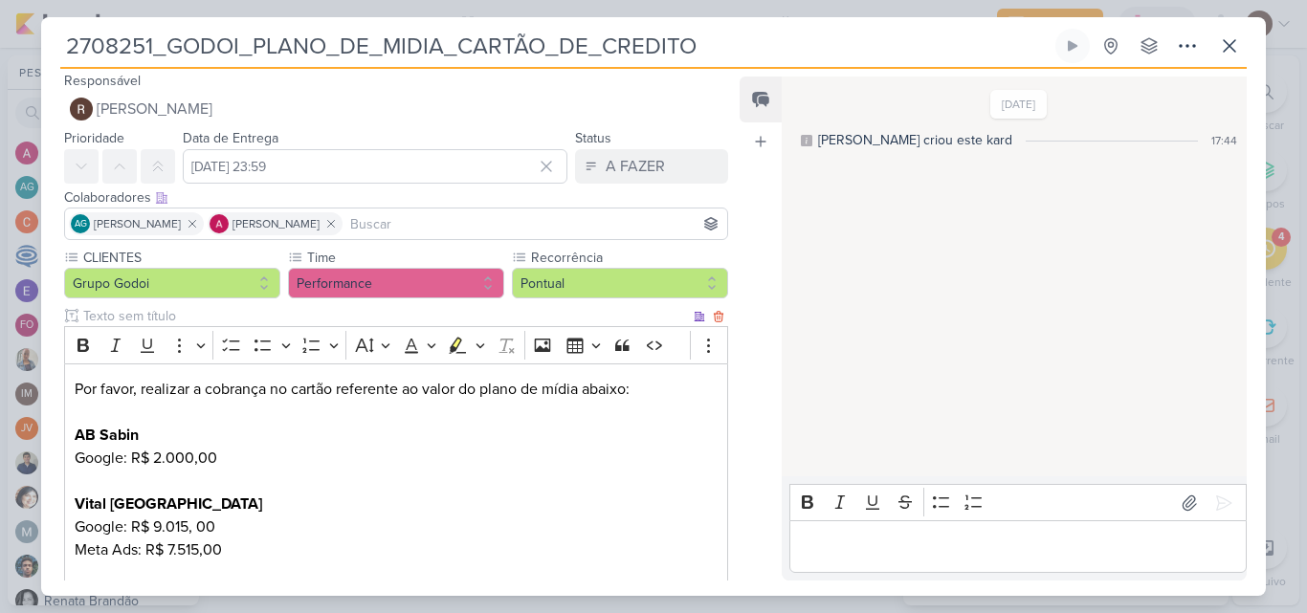
scroll to position [0, 0]
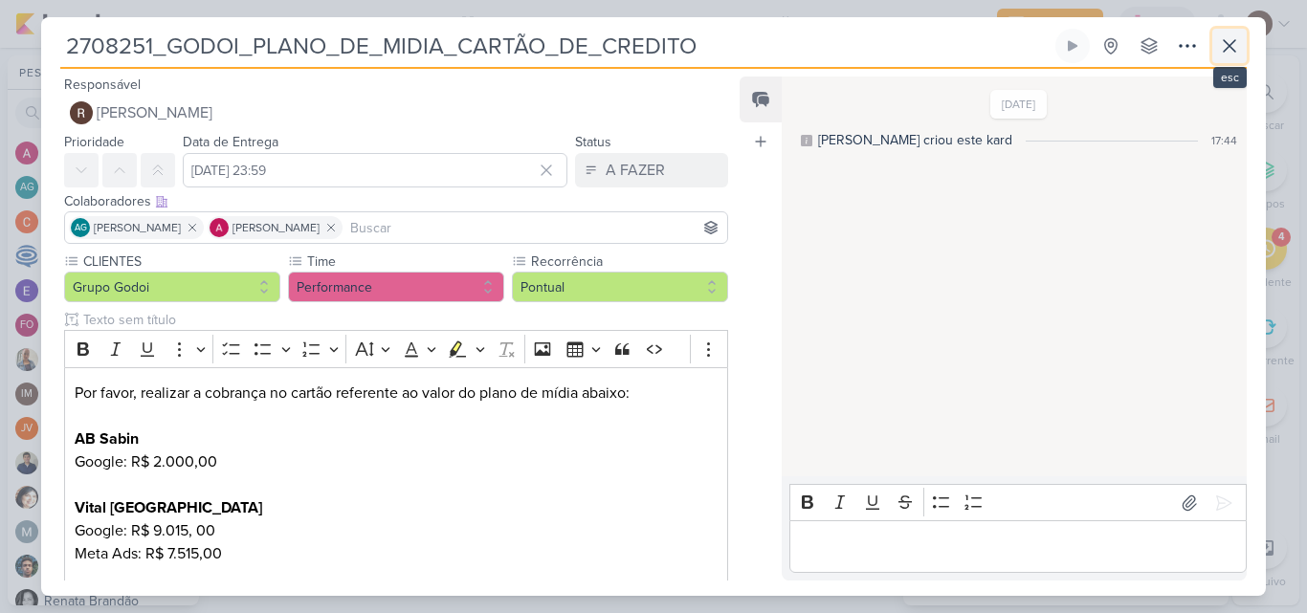
click at [1229, 55] on icon at bounding box center [1229, 45] width 23 height 23
